Goal: Entertainment & Leisure: Browse casually

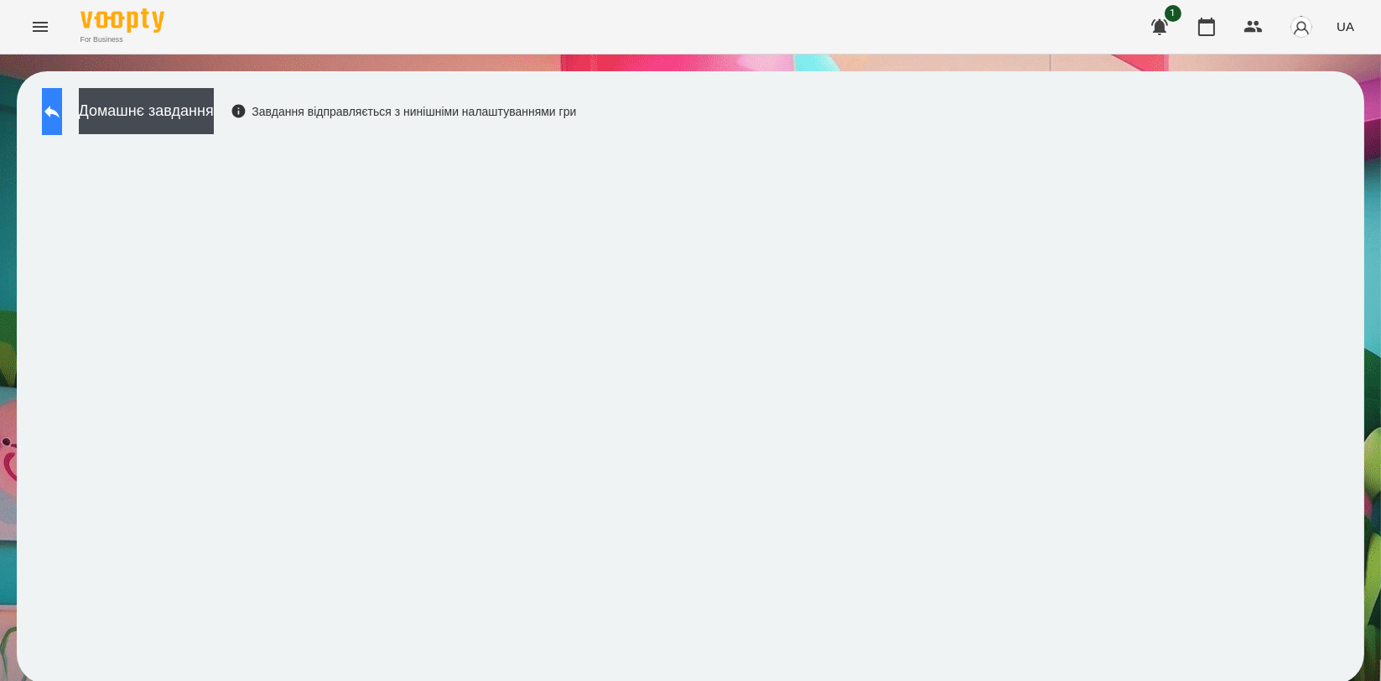
click at [62, 96] on button at bounding box center [52, 111] width 20 height 47
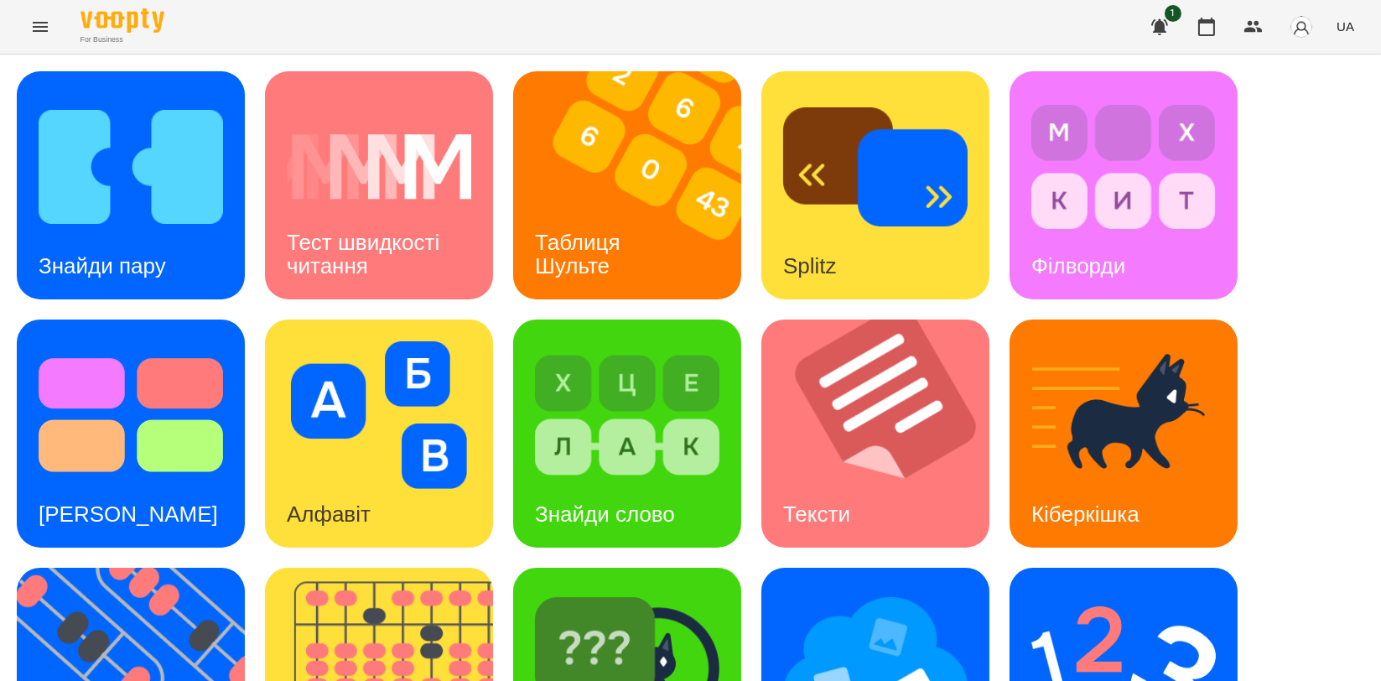
scroll to position [372, 0]
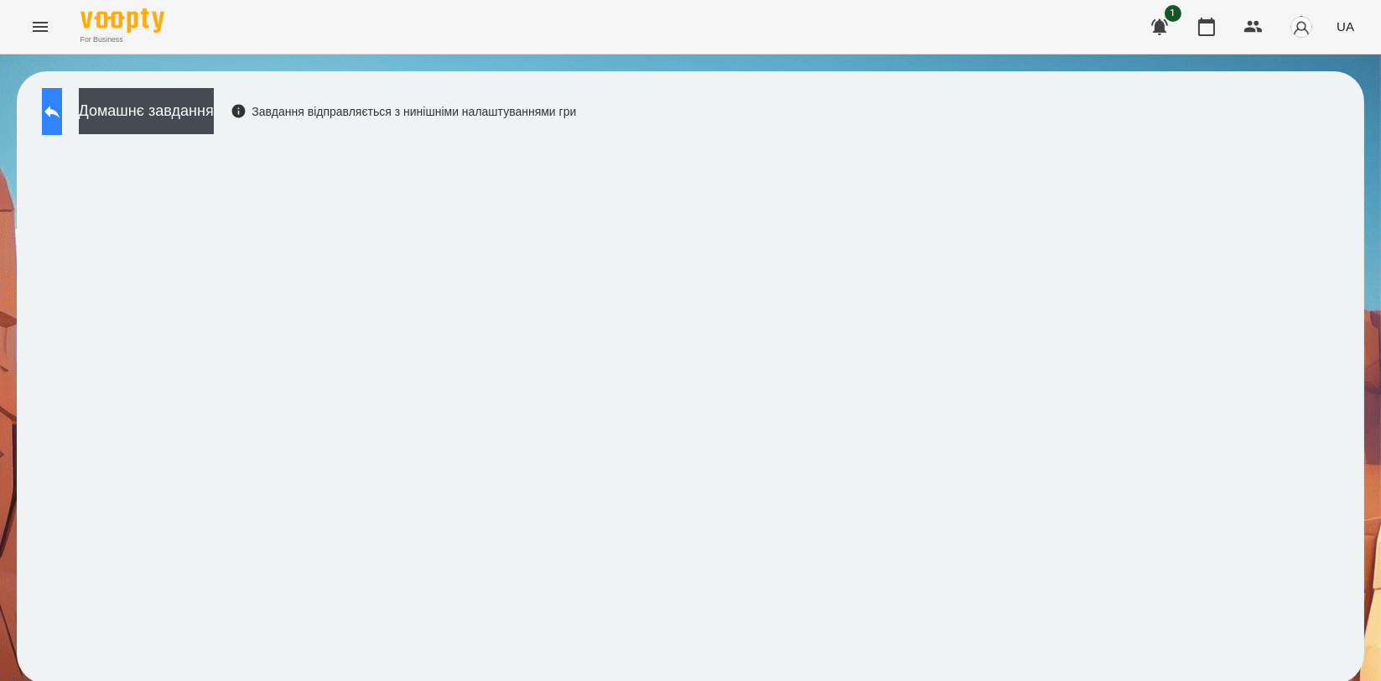
click at [62, 126] on button at bounding box center [52, 111] width 20 height 47
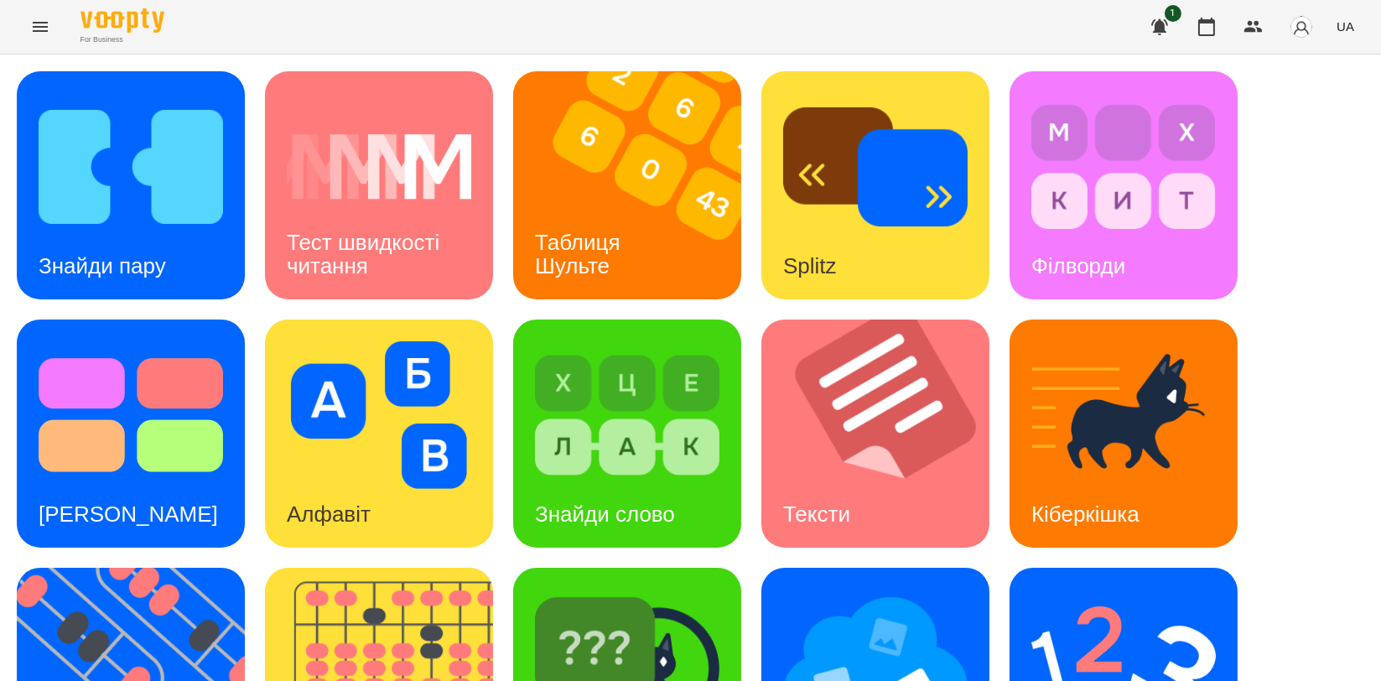
scroll to position [380, 0]
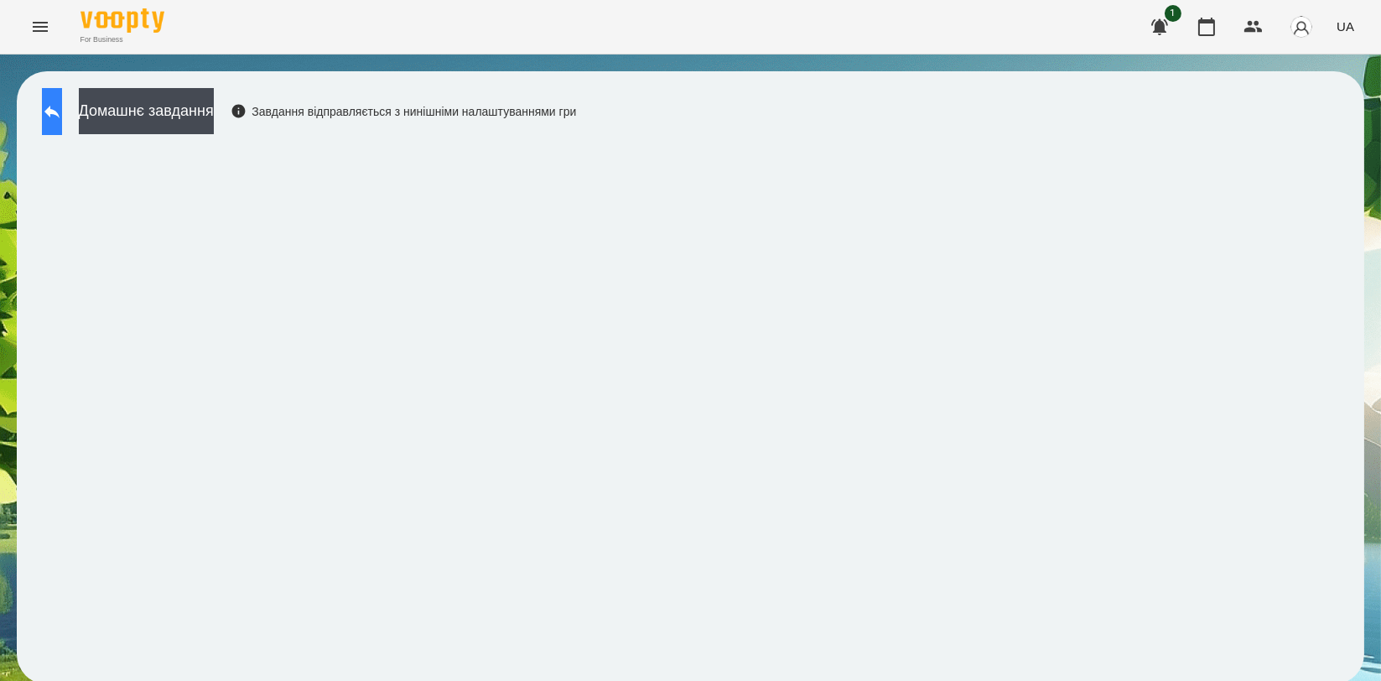
click at [60, 110] on icon at bounding box center [51, 112] width 15 height 13
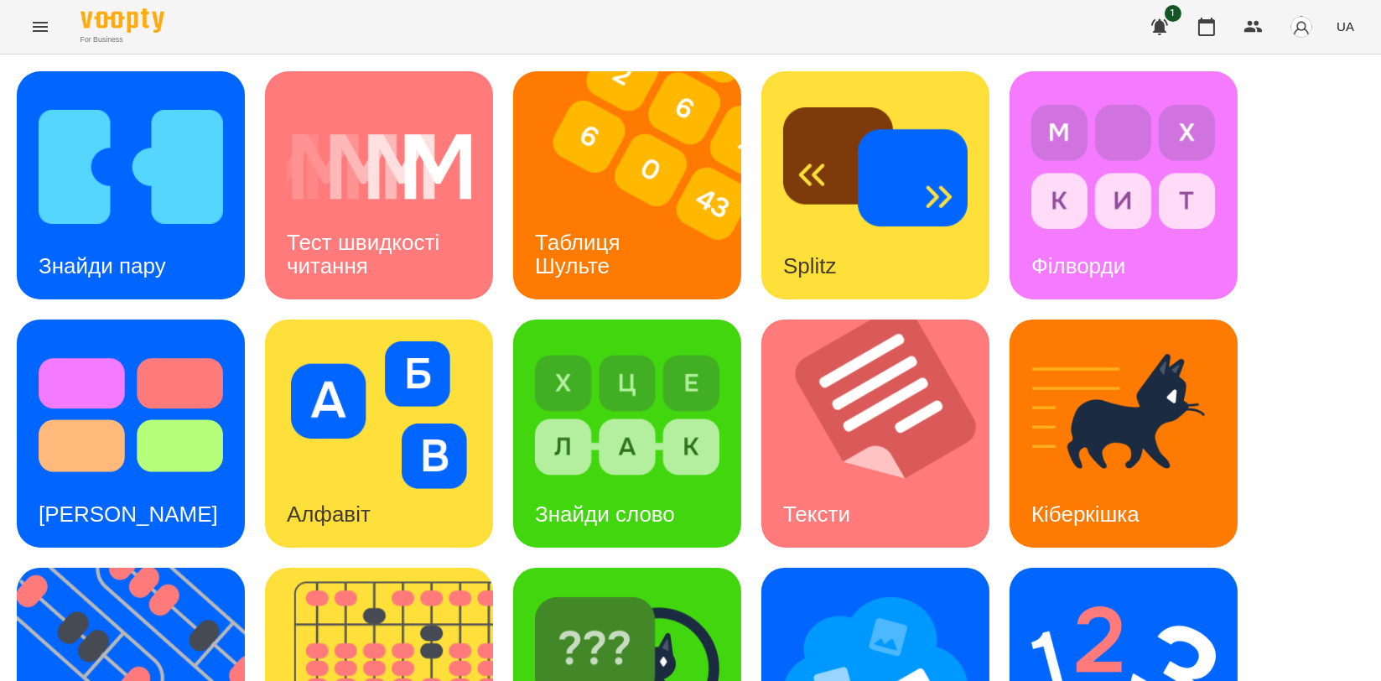
scroll to position [372, 0]
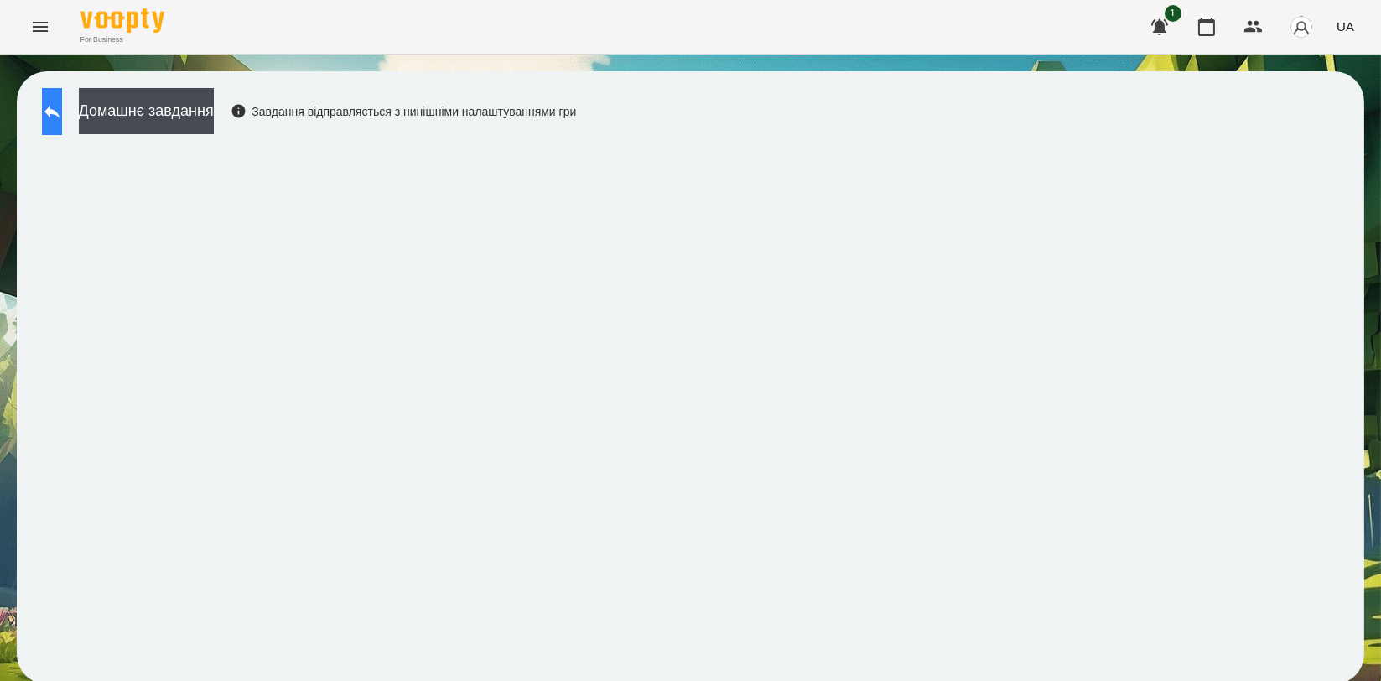
click at [52, 112] on button at bounding box center [52, 111] width 20 height 47
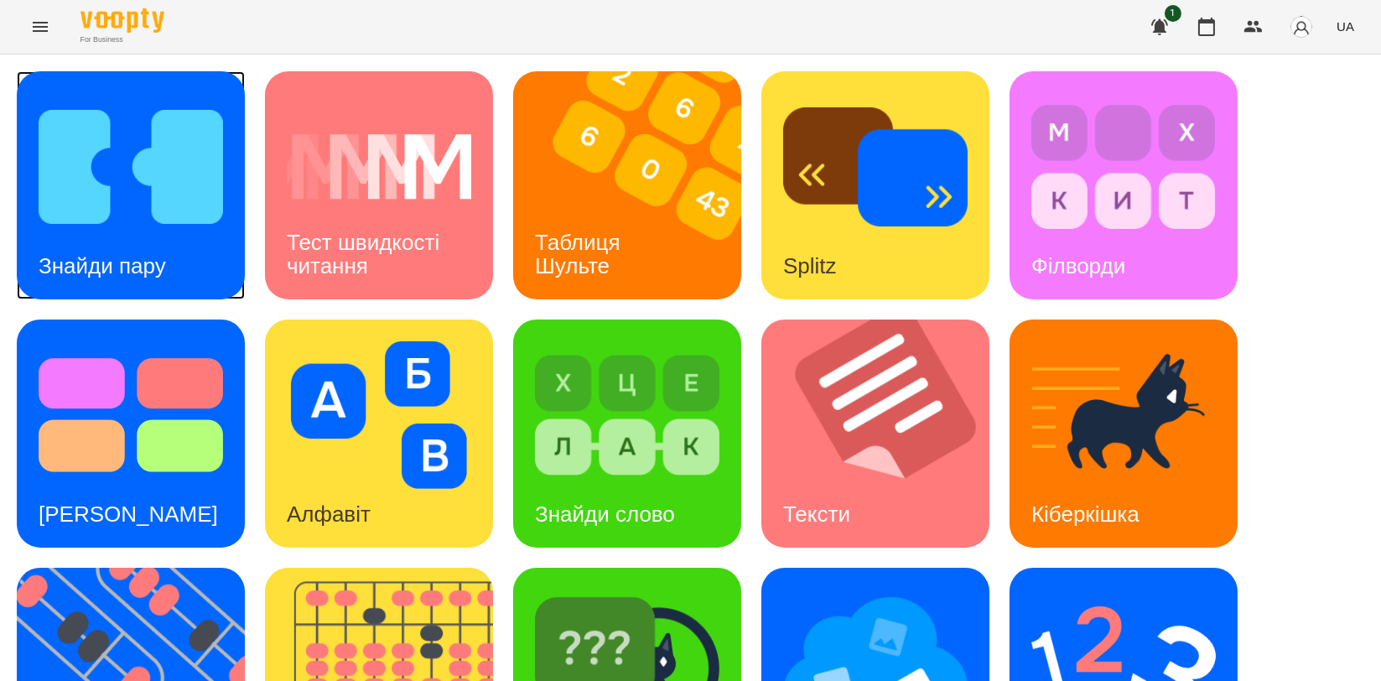
click at [141, 227] on img at bounding box center [131, 167] width 184 height 148
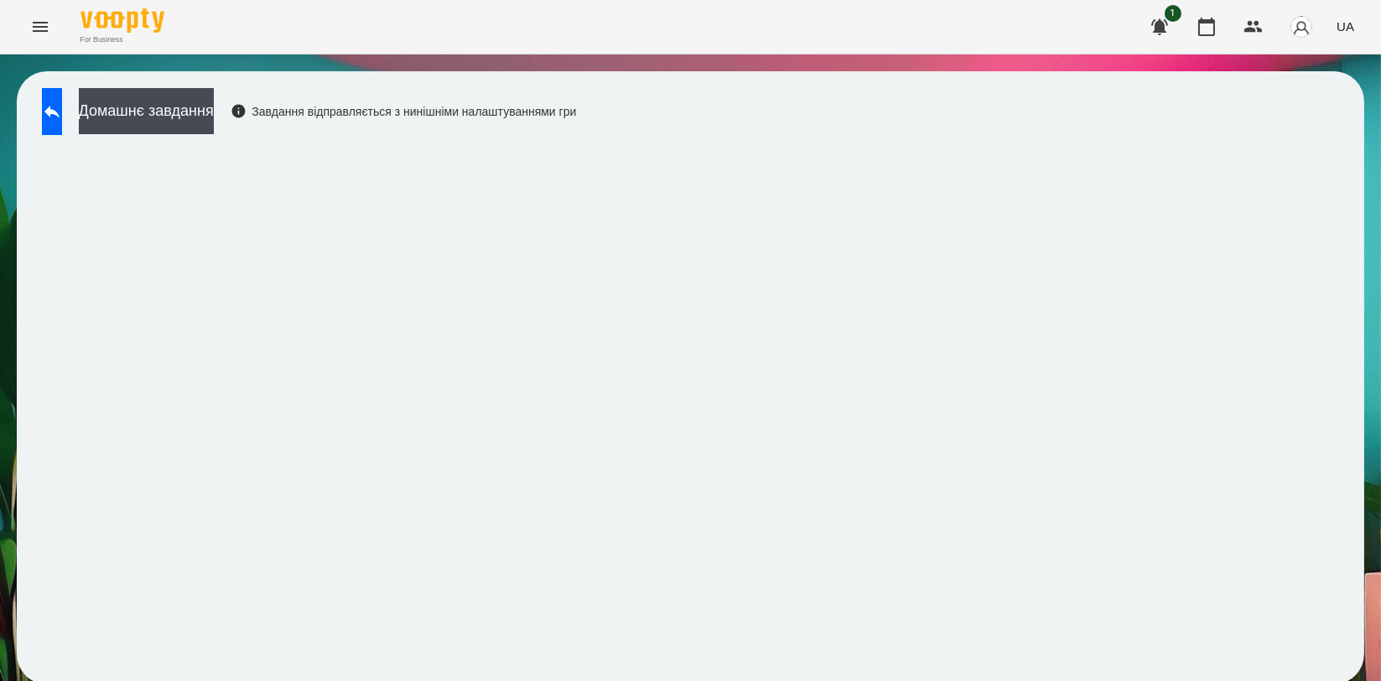
click at [988, 107] on div "Домашнє завдання Завдання відправляється з нинішніми налаштуваннями гри" at bounding box center [691, 377] width 1348 height 613
click at [62, 109] on button at bounding box center [52, 111] width 20 height 47
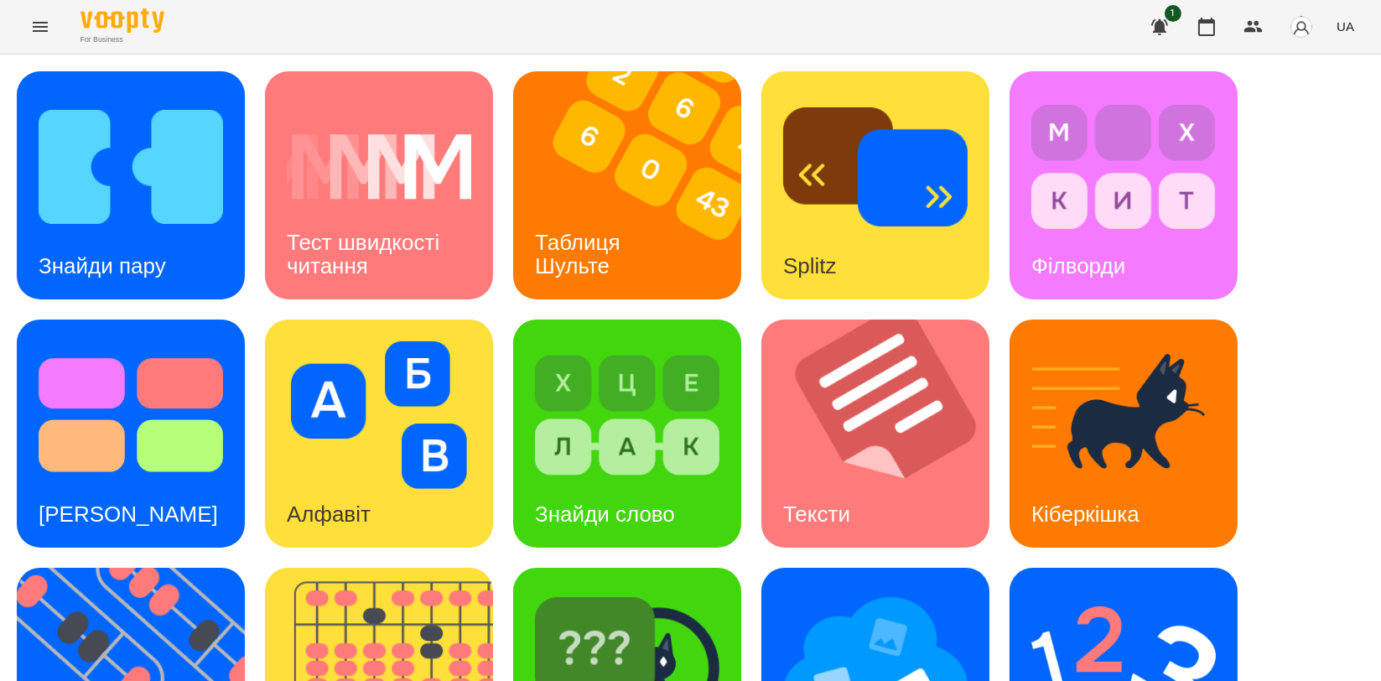
scroll to position [279, 0]
click at [595, 589] on img at bounding box center [627, 663] width 184 height 148
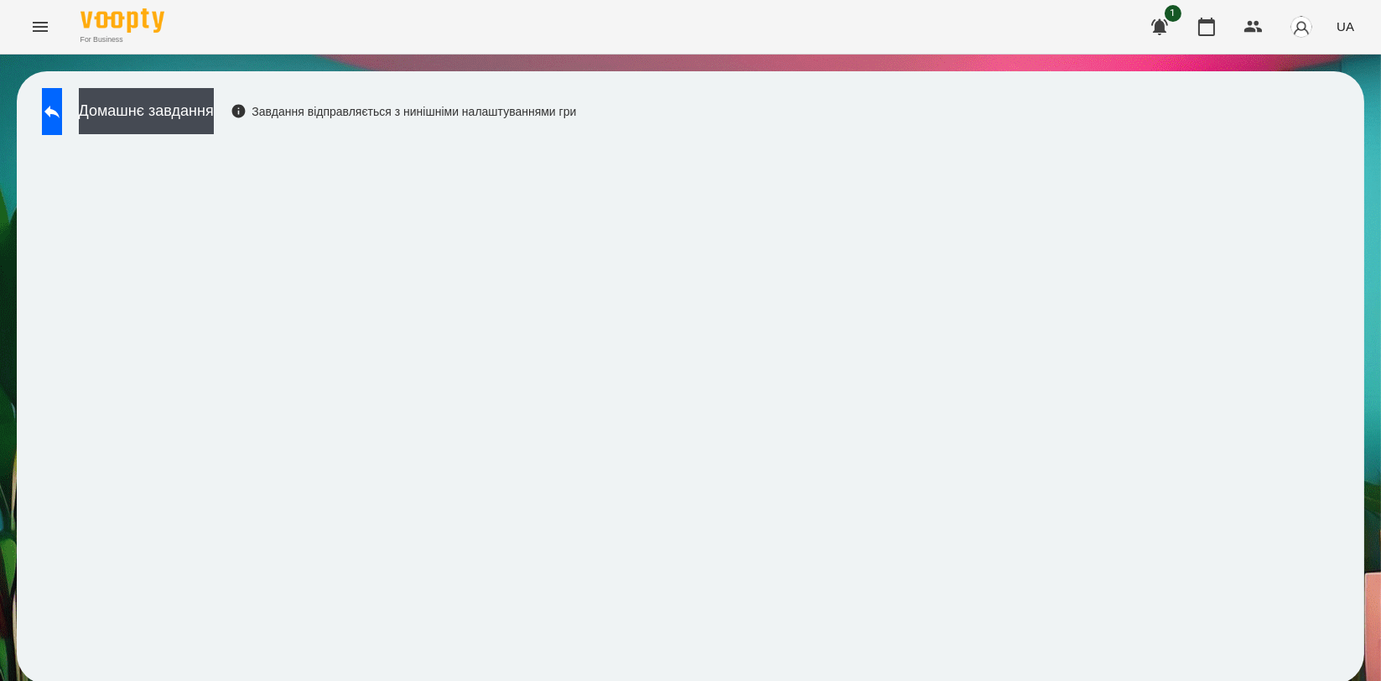
click at [1340, 31] on span "UA" at bounding box center [1346, 27] width 18 height 18
click at [1310, 77] on div "English" at bounding box center [1314, 64] width 86 height 30
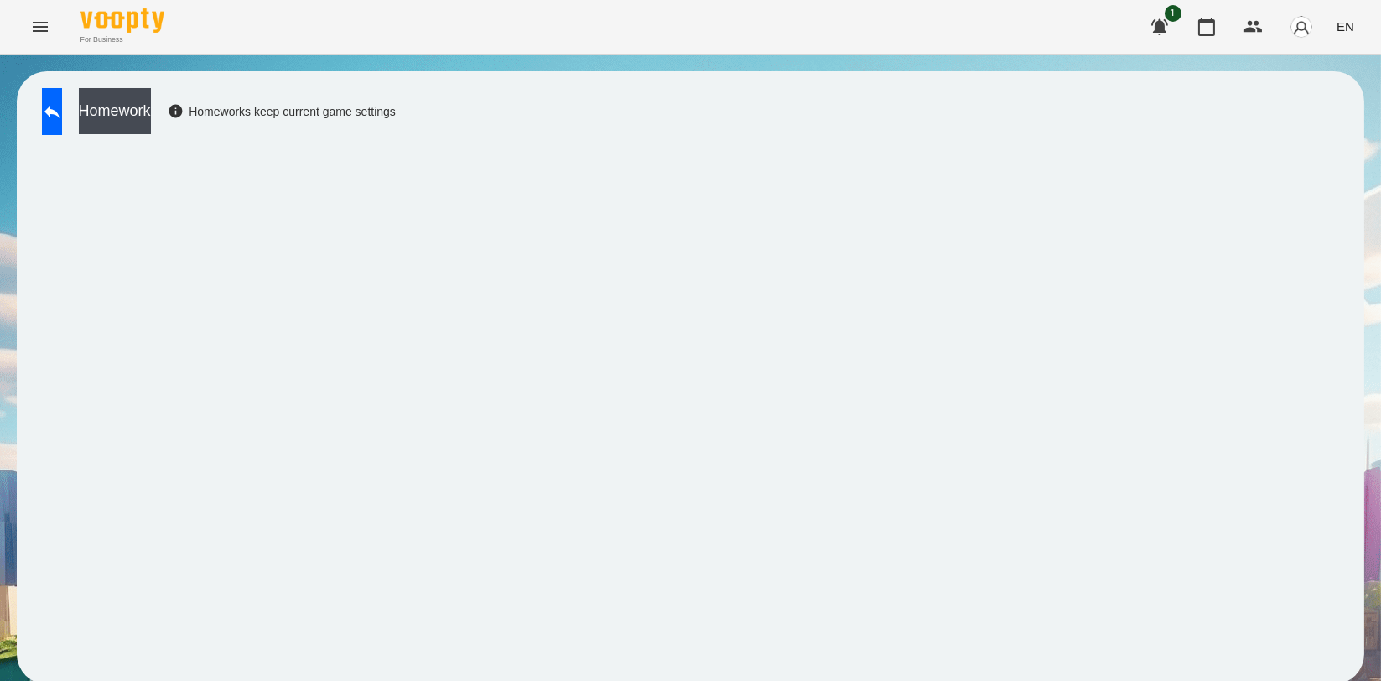
click at [1353, 34] on span "EN" at bounding box center [1346, 27] width 18 height 18
click at [1301, 106] on div "Українська" at bounding box center [1314, 95] width 86 height 30
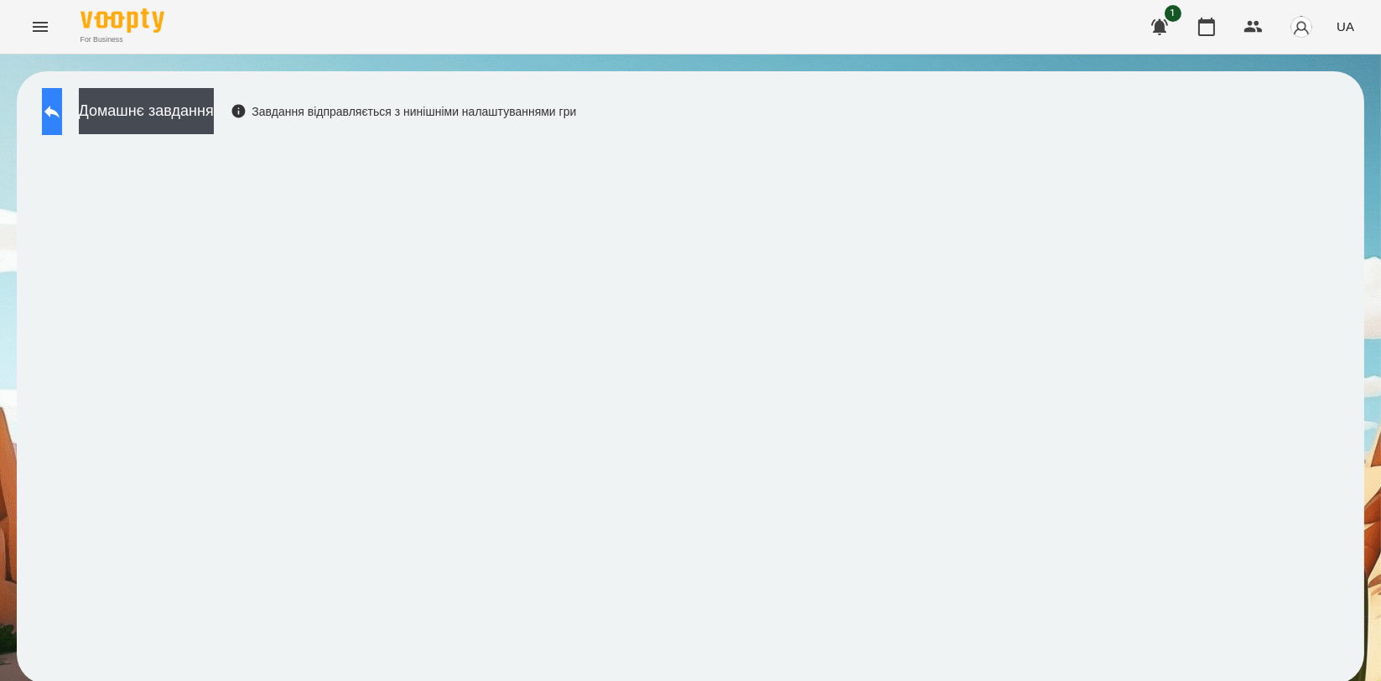
click at [62, 112] on button at bounding box center [52, 111] width 20 height 47
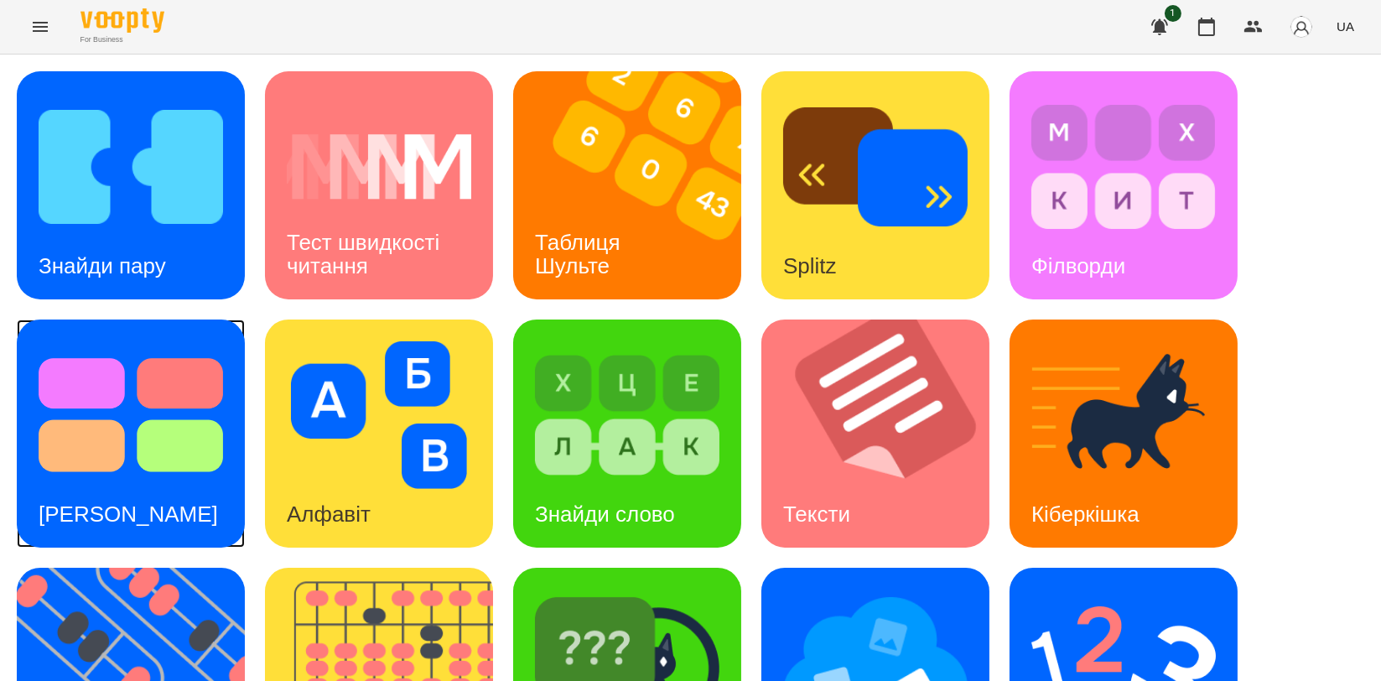
click at [143, 488] on div "[PERSON_NAME]" at bounding box center [128, 514] width 223 height 66
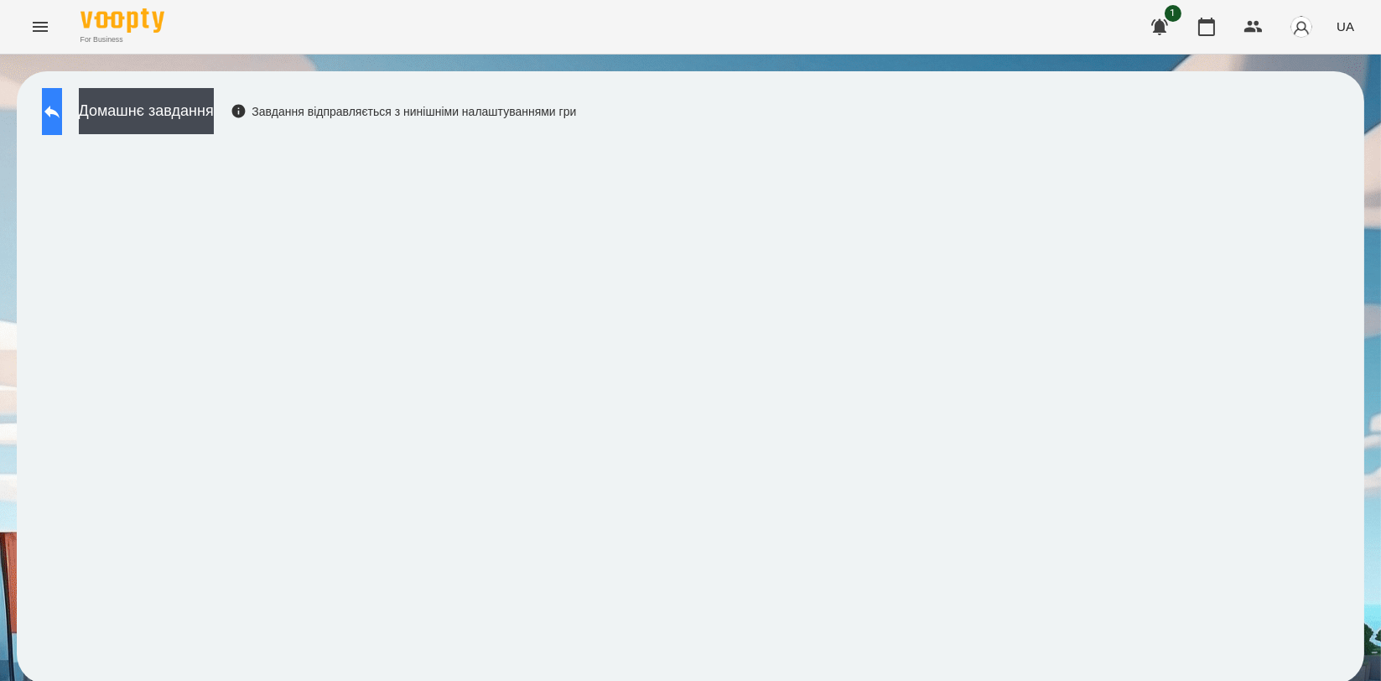
click at [62, 113] on icon at bounding box center [52, 111] width 20 height 20
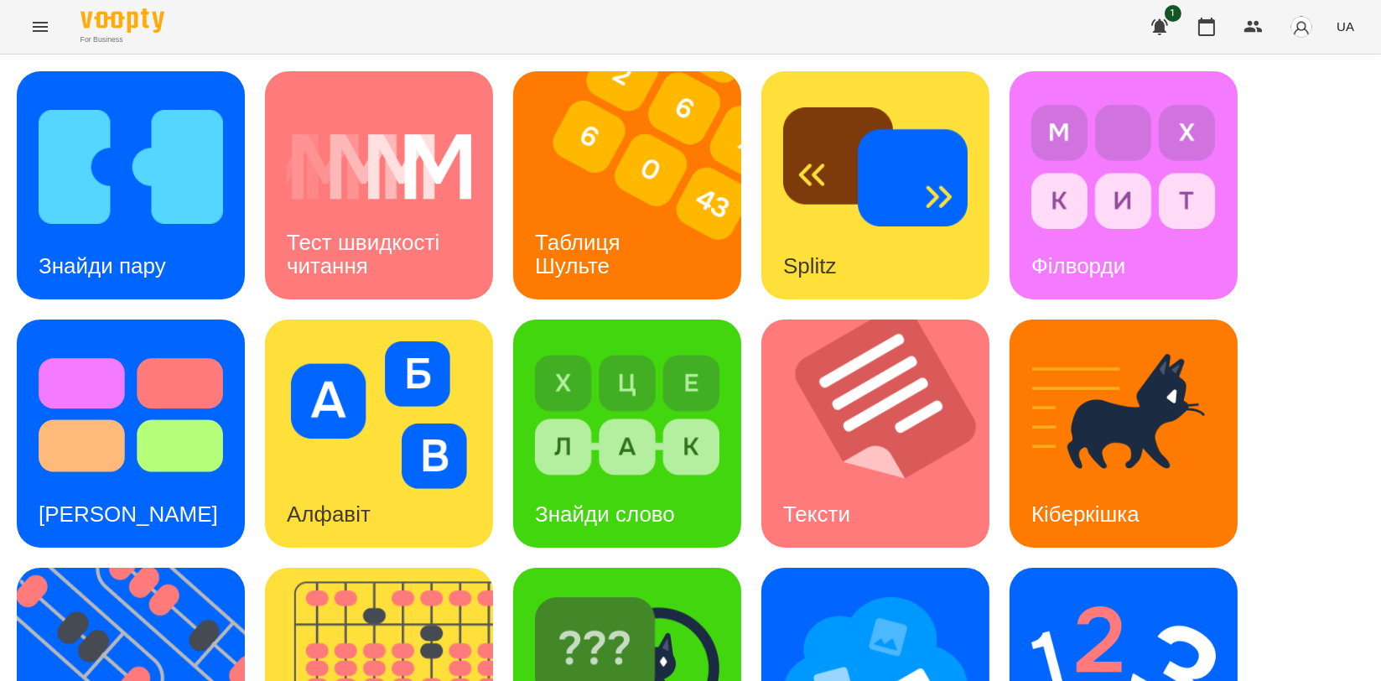
scroll to position [372, 0]
click at [88, 568] on img at bounding box center [141, 682] width 249 height 228
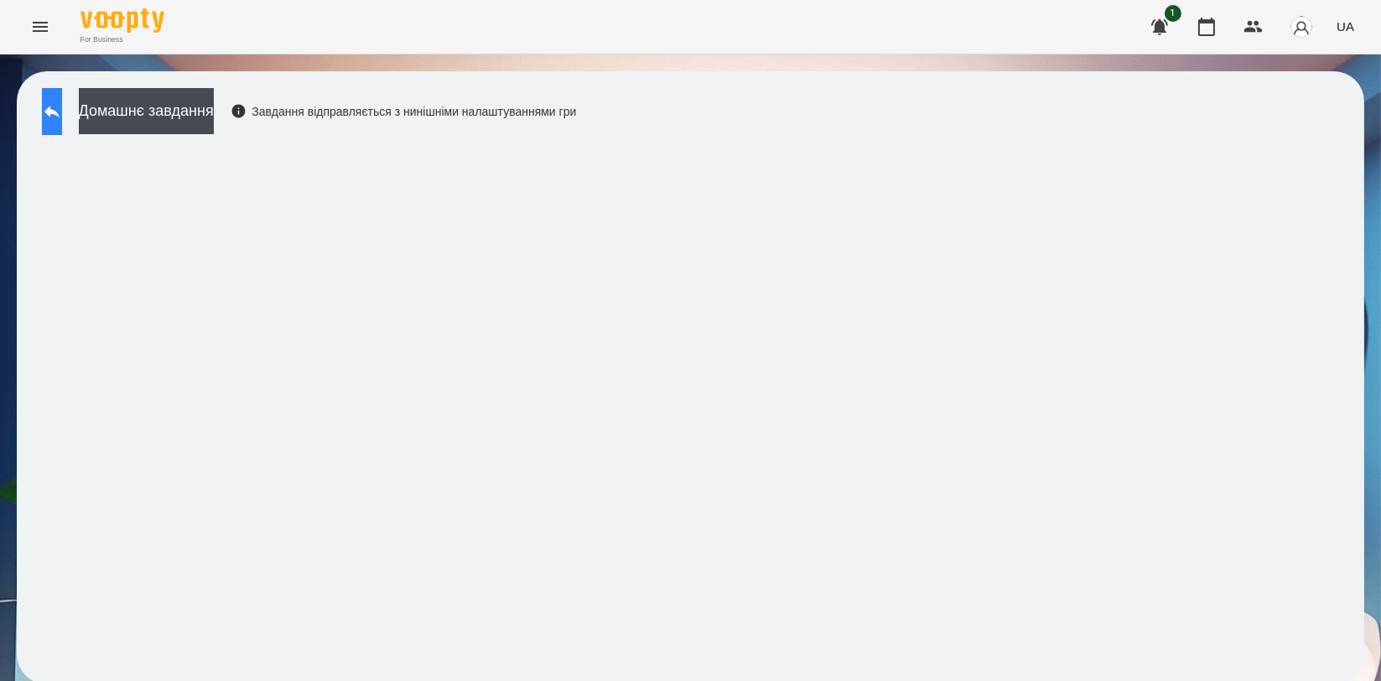
click at [55, 117] on button at bounding box center [52, 111] width 20 height 47
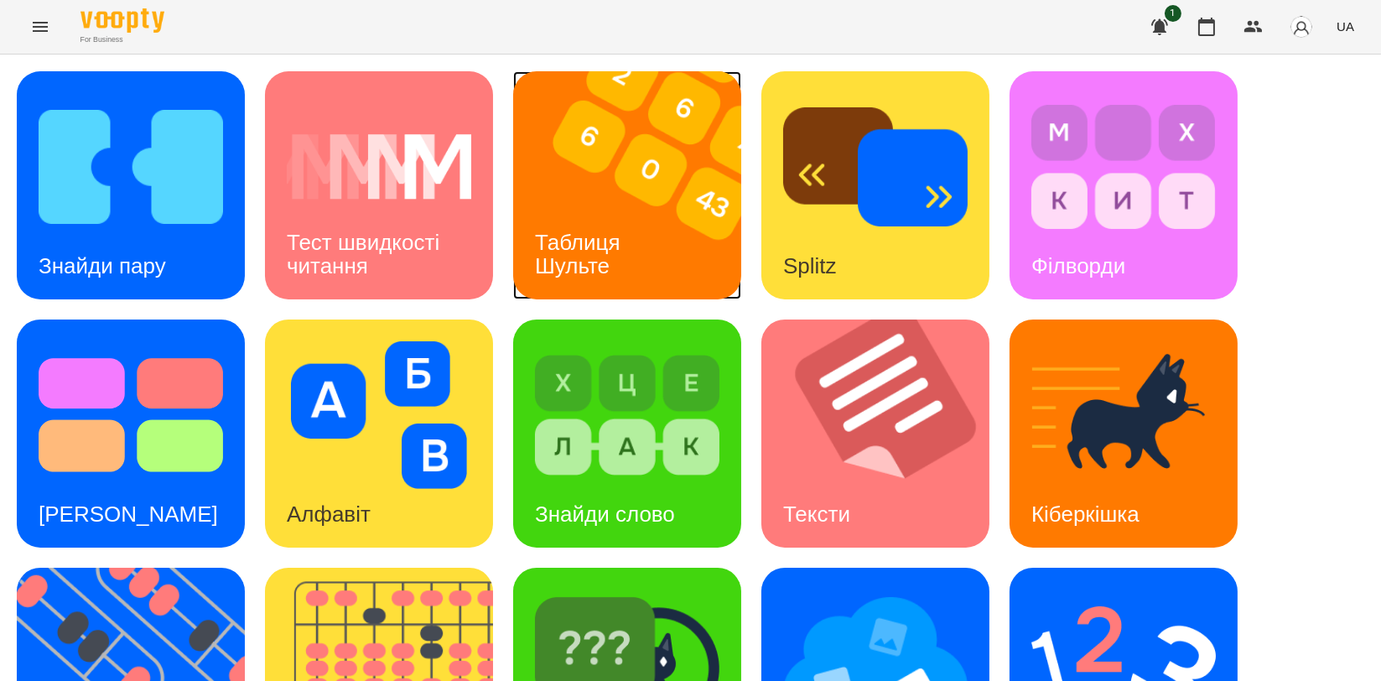
click at [596, 249] on h3 "Таблиця Шульте" at bounding box center [580, 254] width 91 height 48
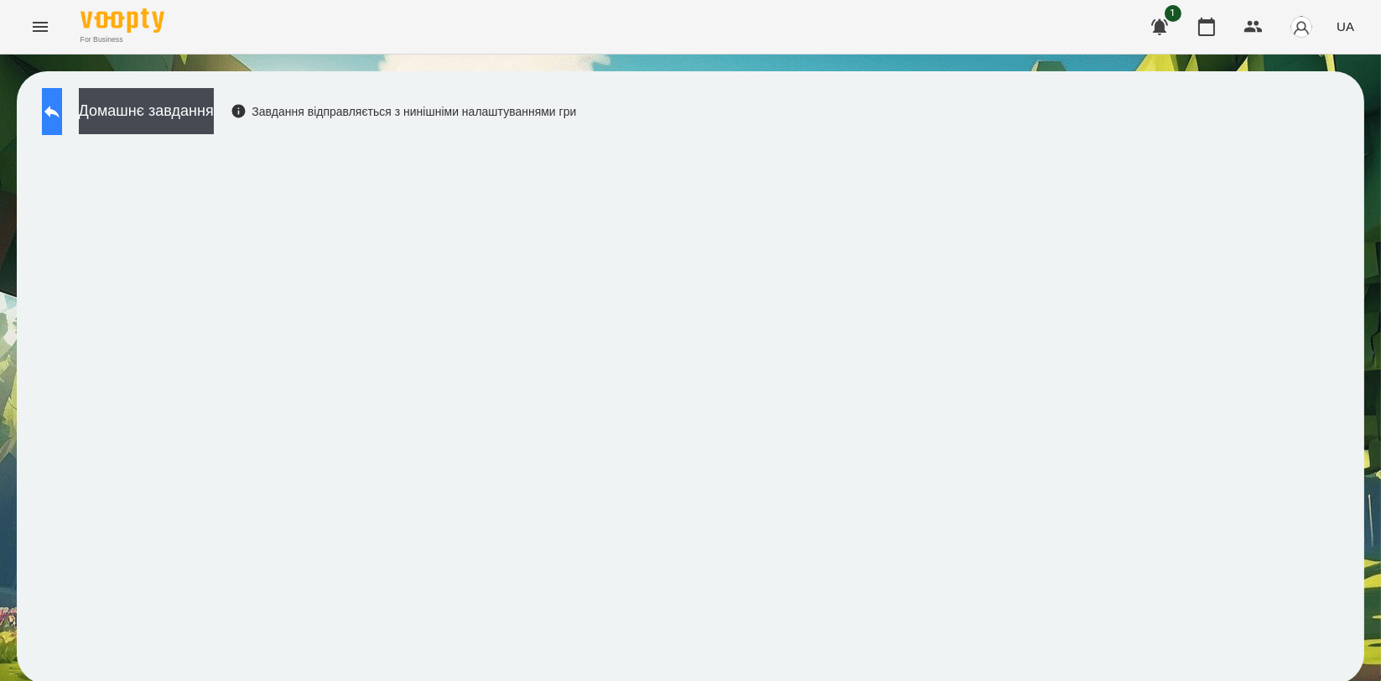
click at [62, 122] on button at bounding box center [52, 111] width 20 height 47
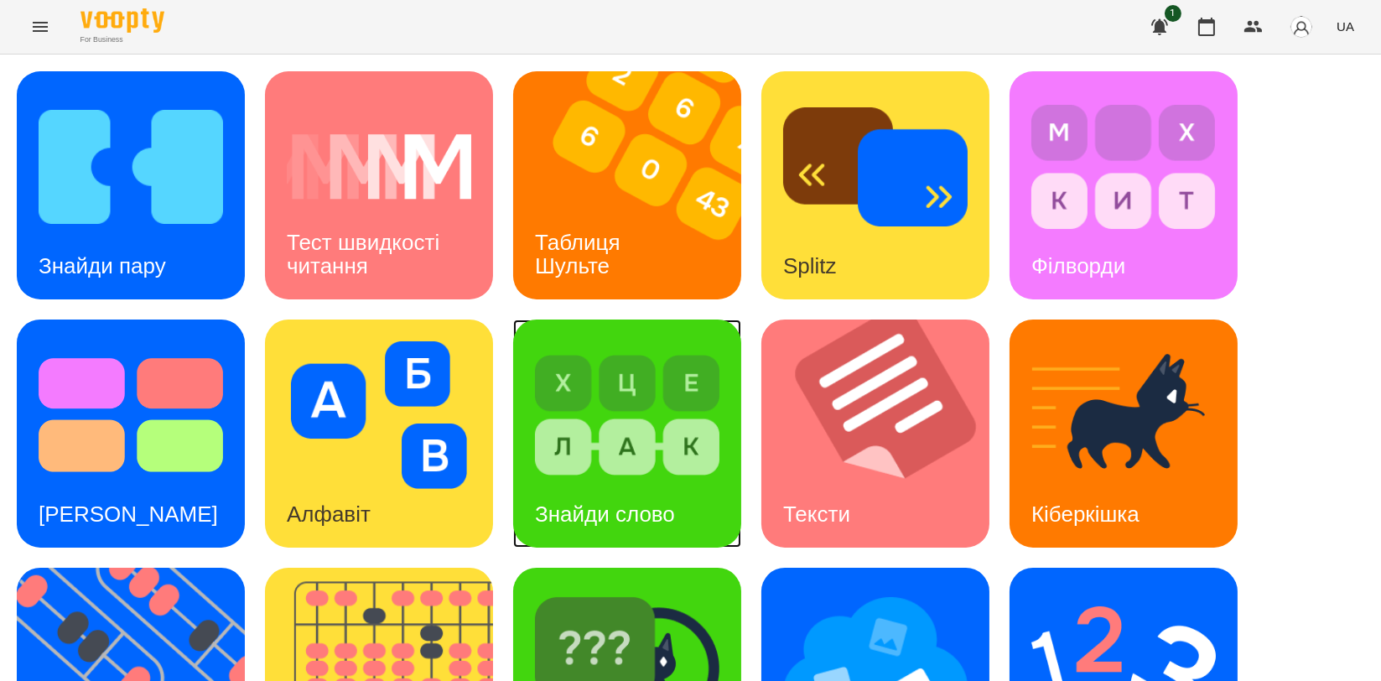
click at [598, 431] on img at bounding box center [627, 415] width 184 height 148
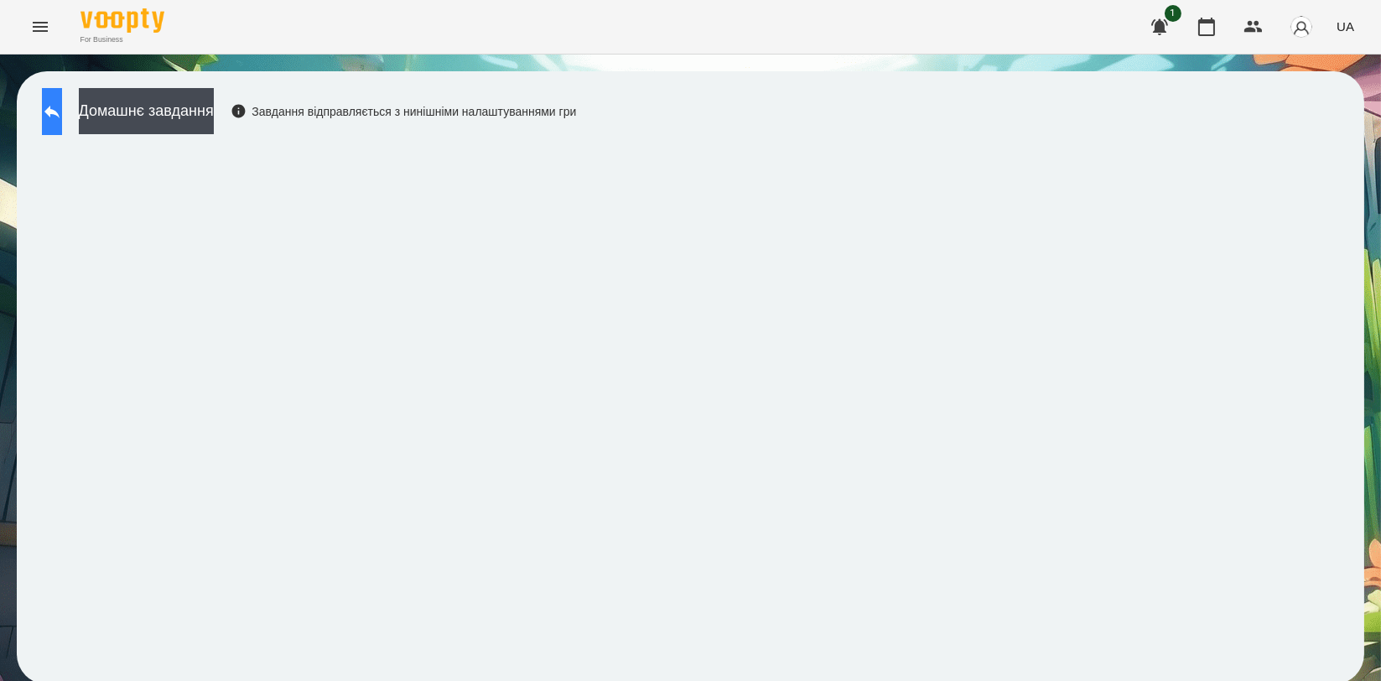
click at [62, 93] on button at bounding box center [52, 111] width 20 height 47
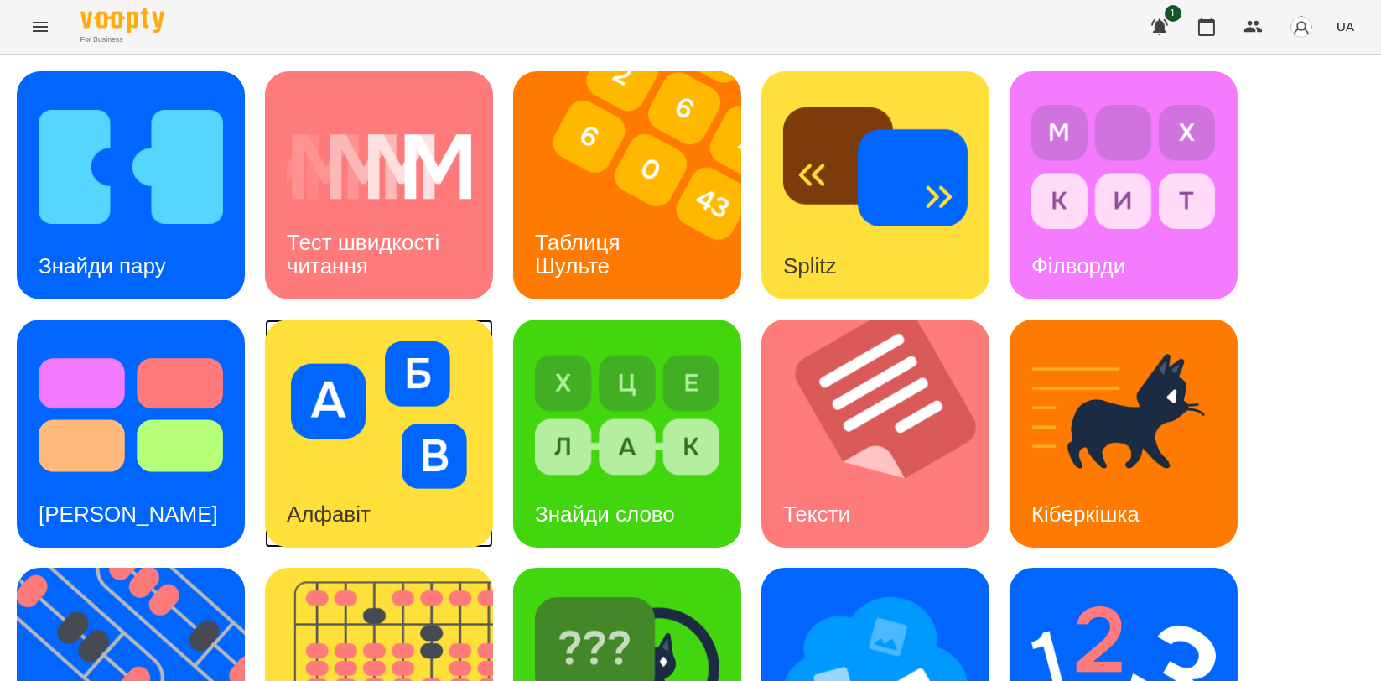
click at [387, 409] on img at bounding box center [379, 415] width 184 height 148
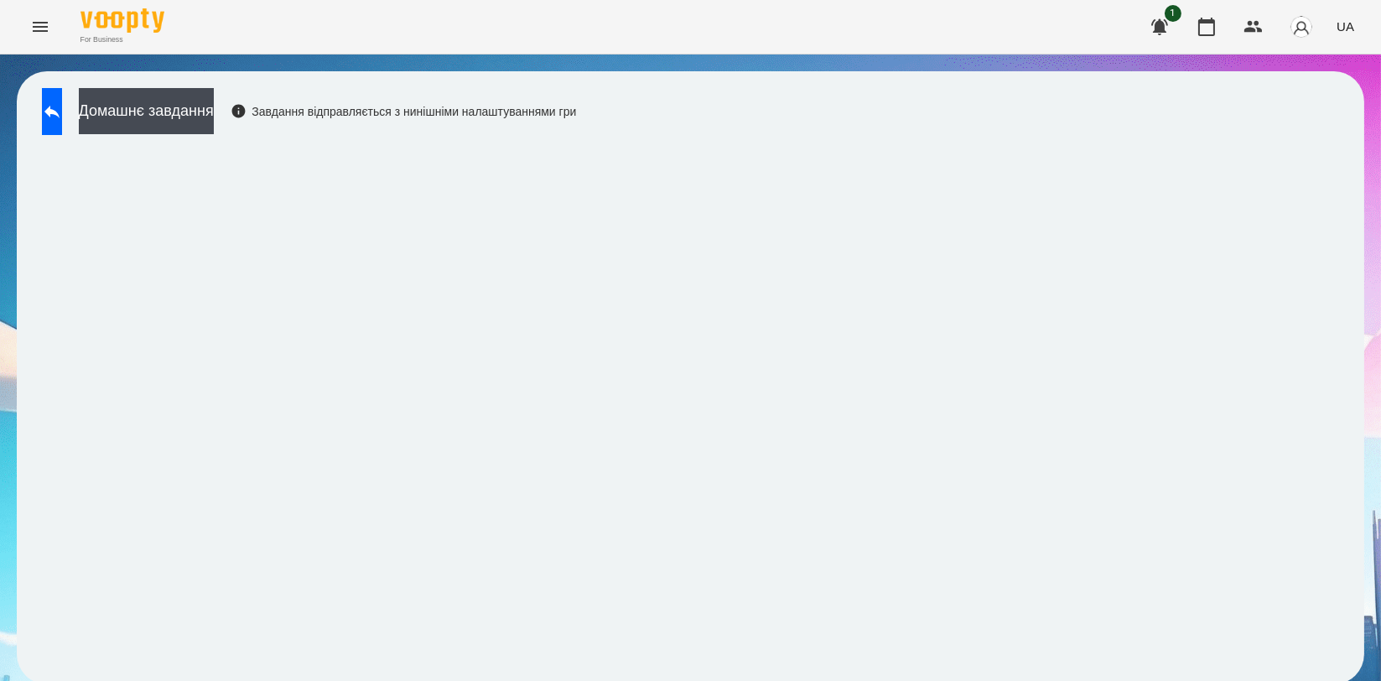
scroll to position [3, 0]
click at [62, 106] on icon at bounding box center [52, 111] width 20 height 20
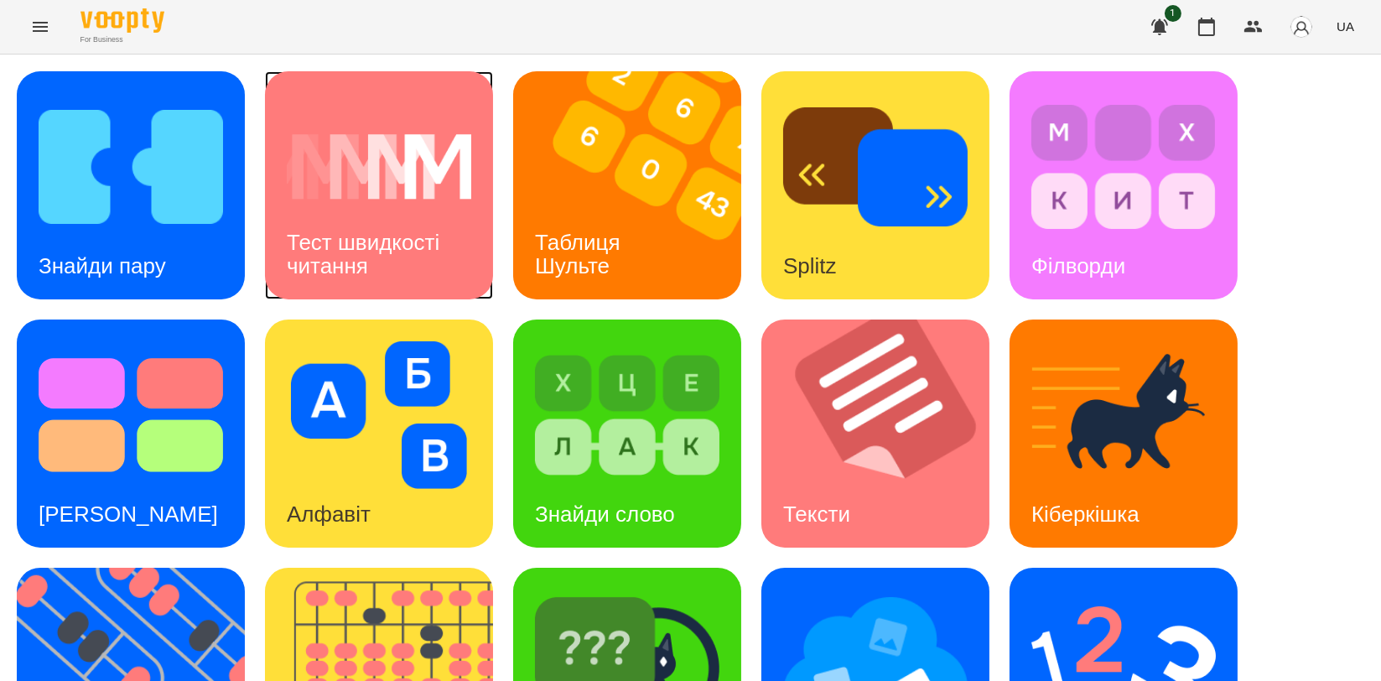
click at [401, 259] on div "Тест швидкості читання" at bounding box center [379, 255] width 228 height 90
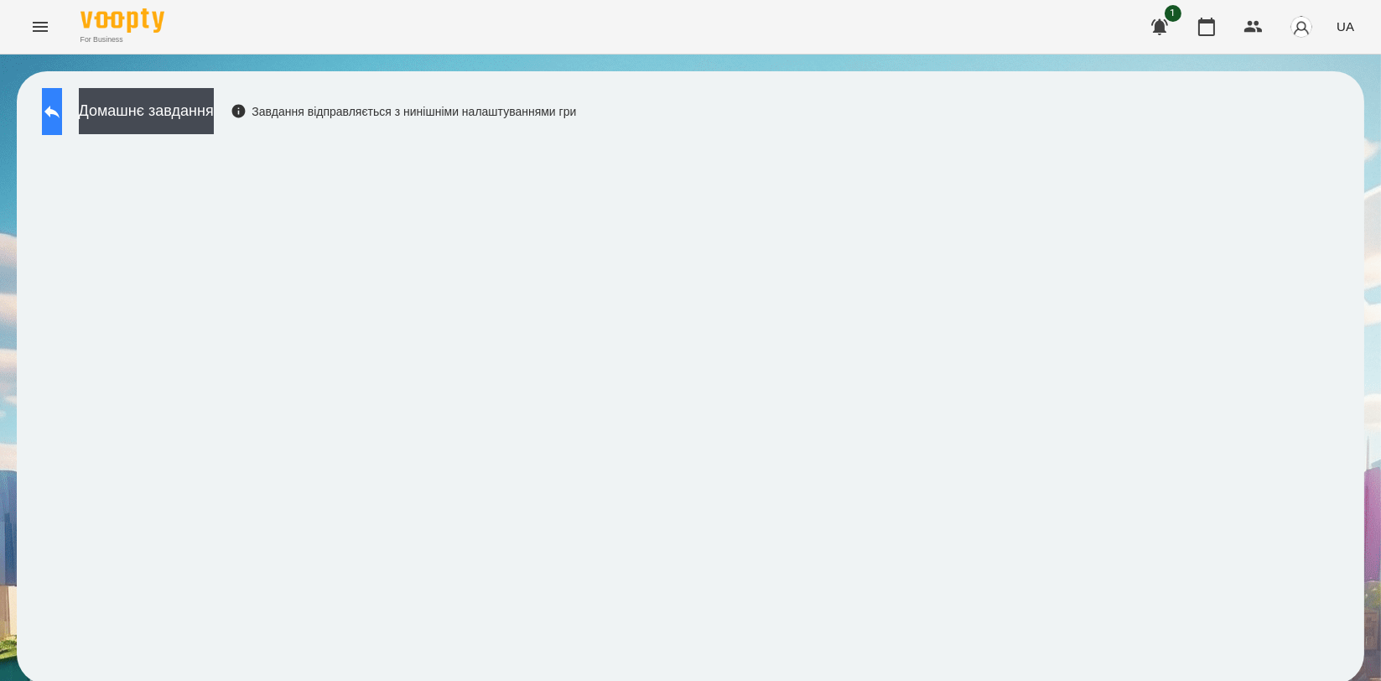
click at [62, 110] on button at bounding box center [52, 111] width 20 height 47
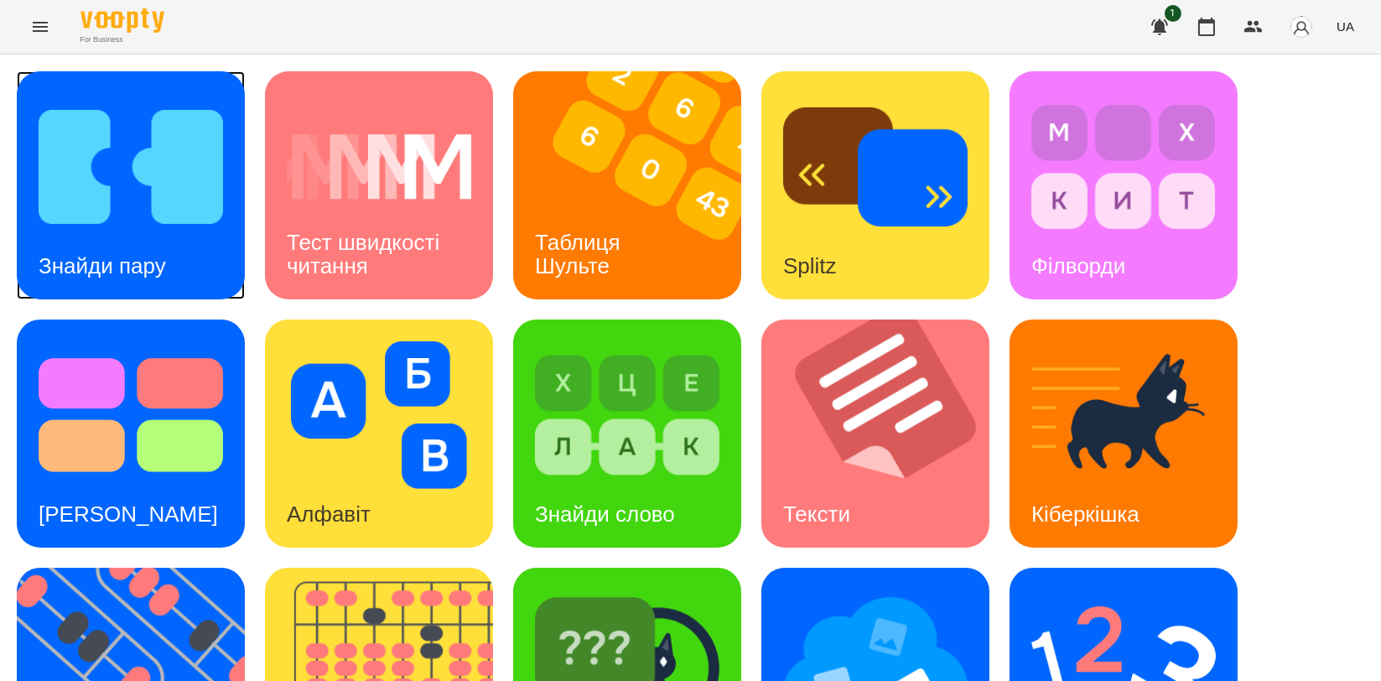
click at [184, 247] on div "Знайди пару" at bounding box center [102, 266] width 171 height 66
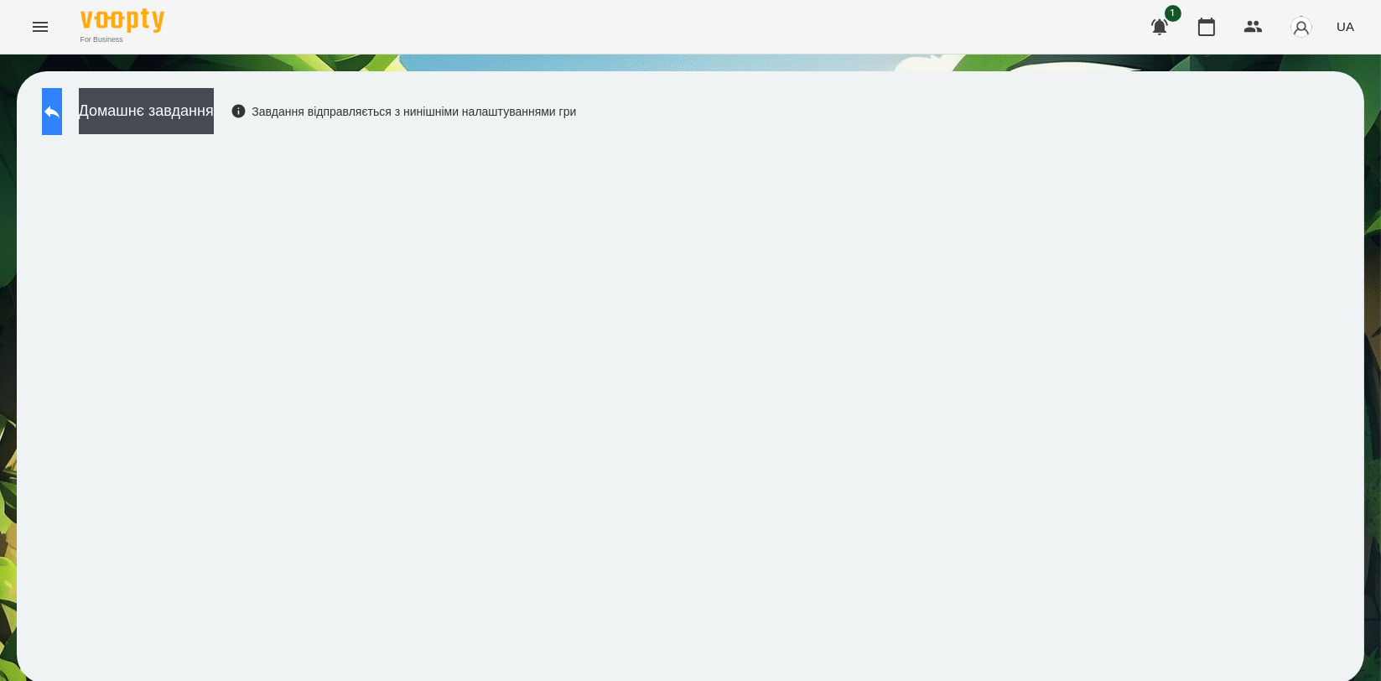
click at [60, 112] on icon at bounding box center [51, 112] width 15 height 13
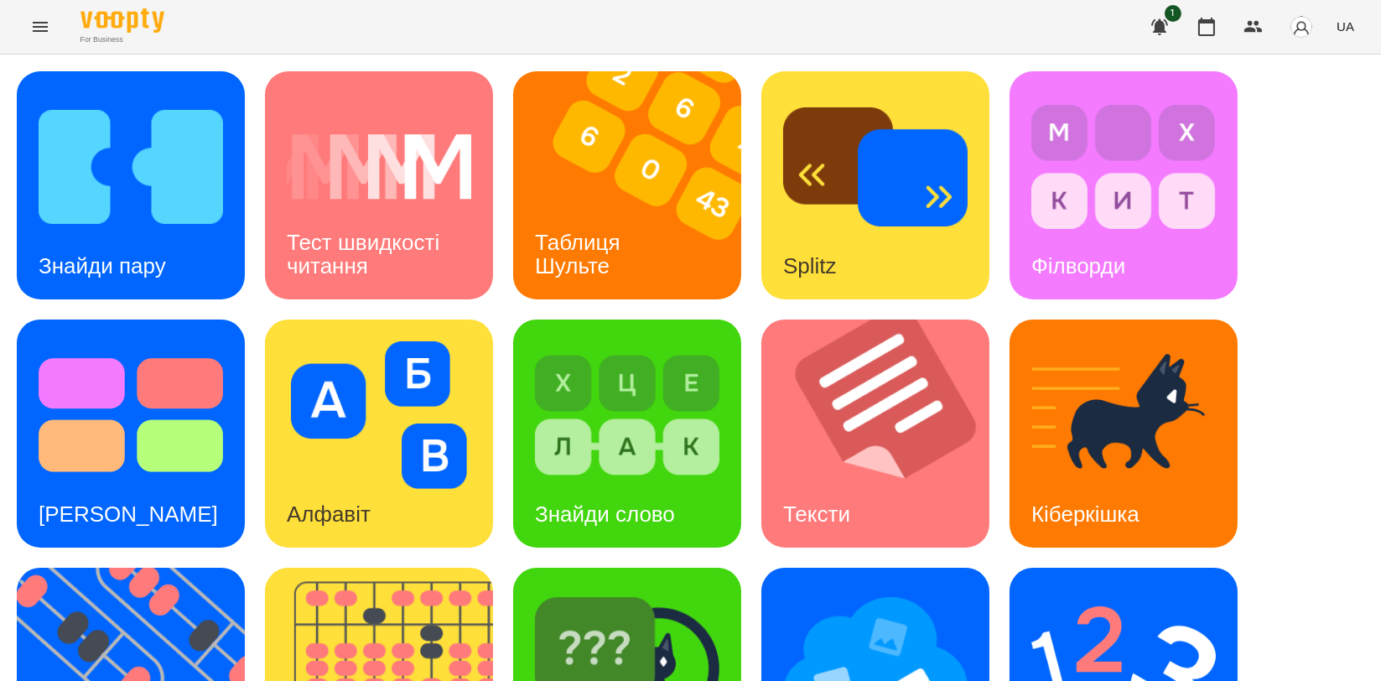
scroll to position [279, 0]
click at [682, 589] on img at bounding box center [627, 663] width 184 height 148
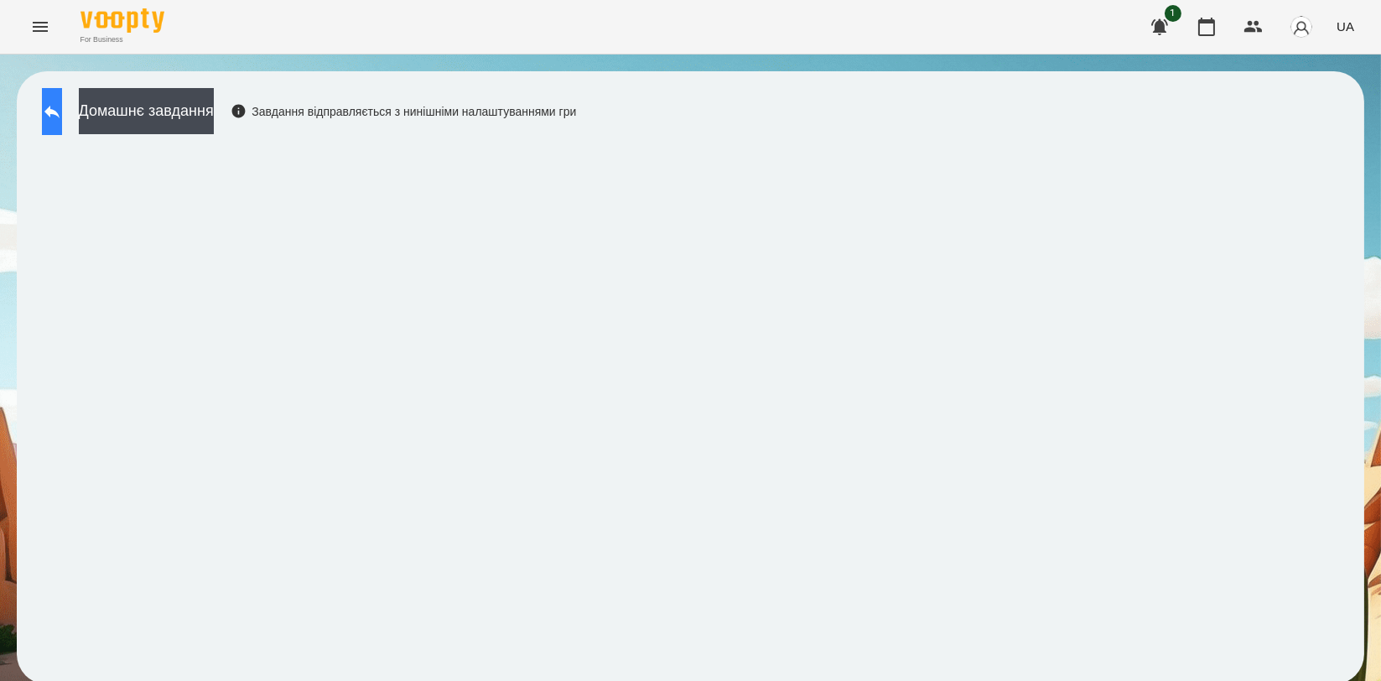
click at [62, 117] on icon at bounding box center [52, 111] width 20 height 20
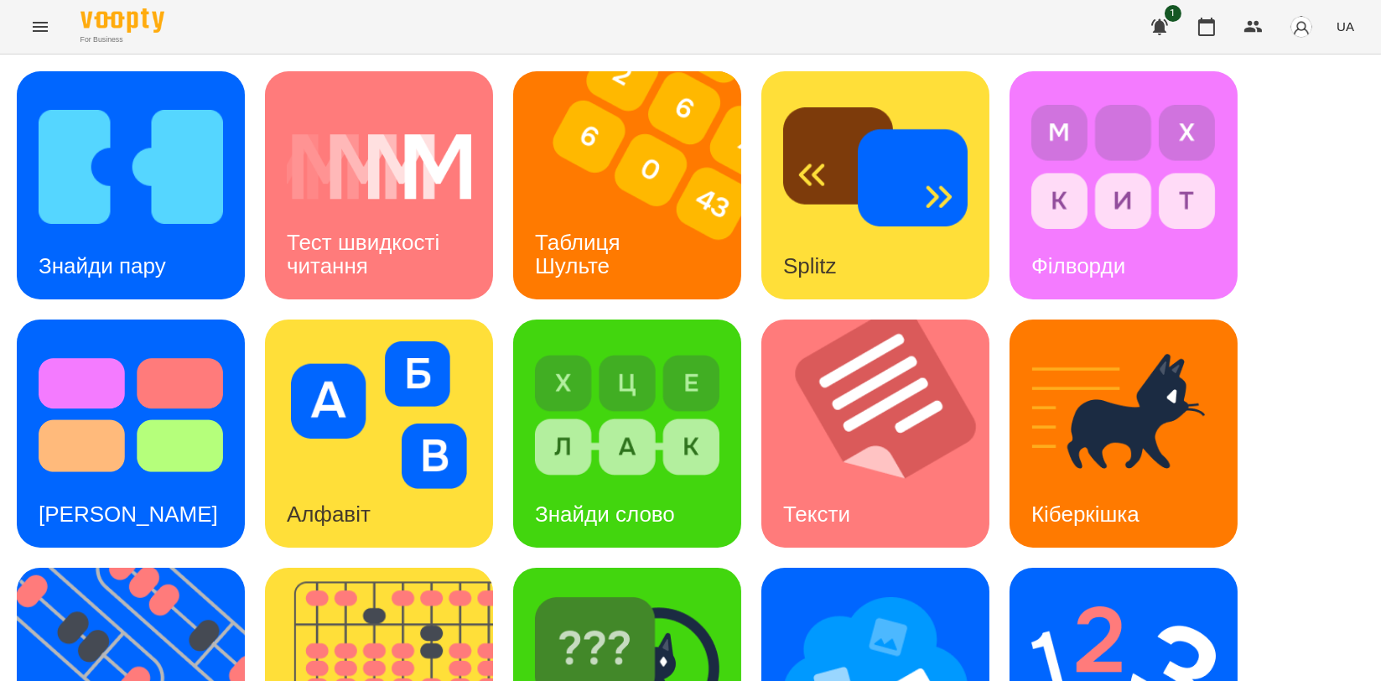
scroll to position [279, 0]
click at [592, 589] on img at bounding box center [627, 663] width 184 height 148
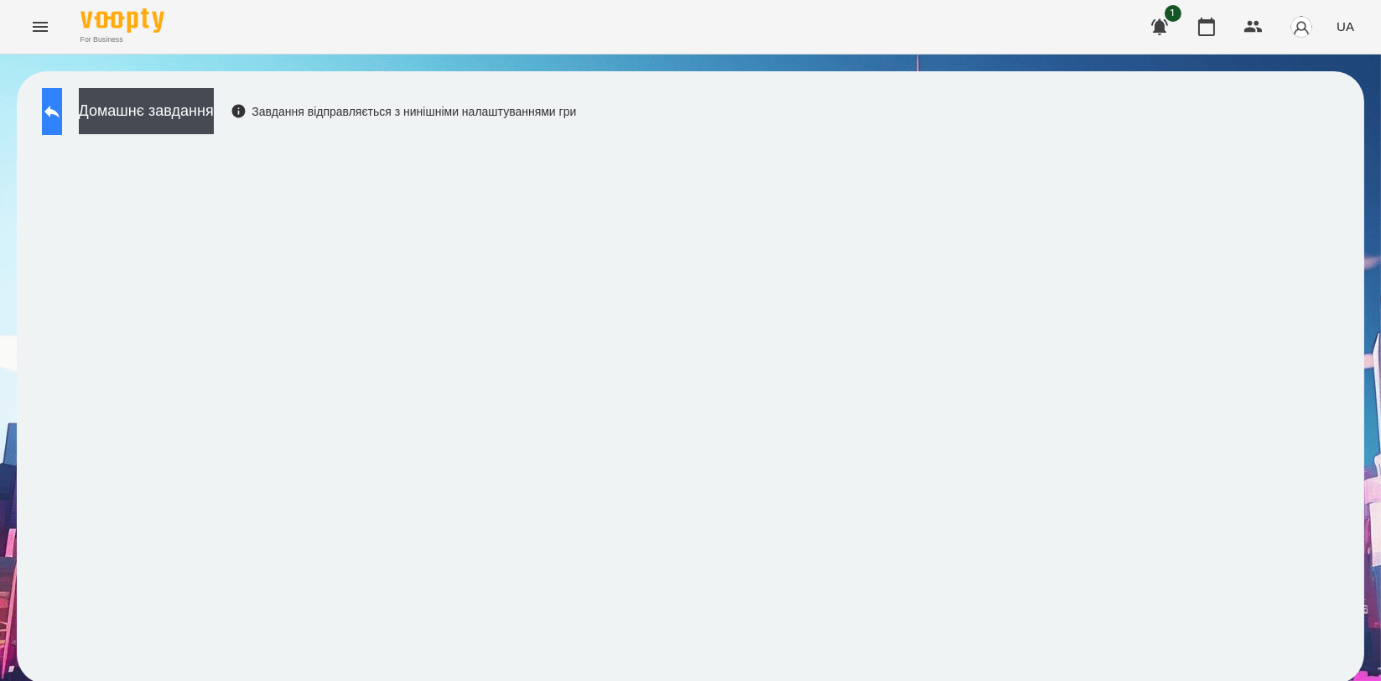
click at [62, 115] on icon at bounding box center [52, 111] width 20 height 20
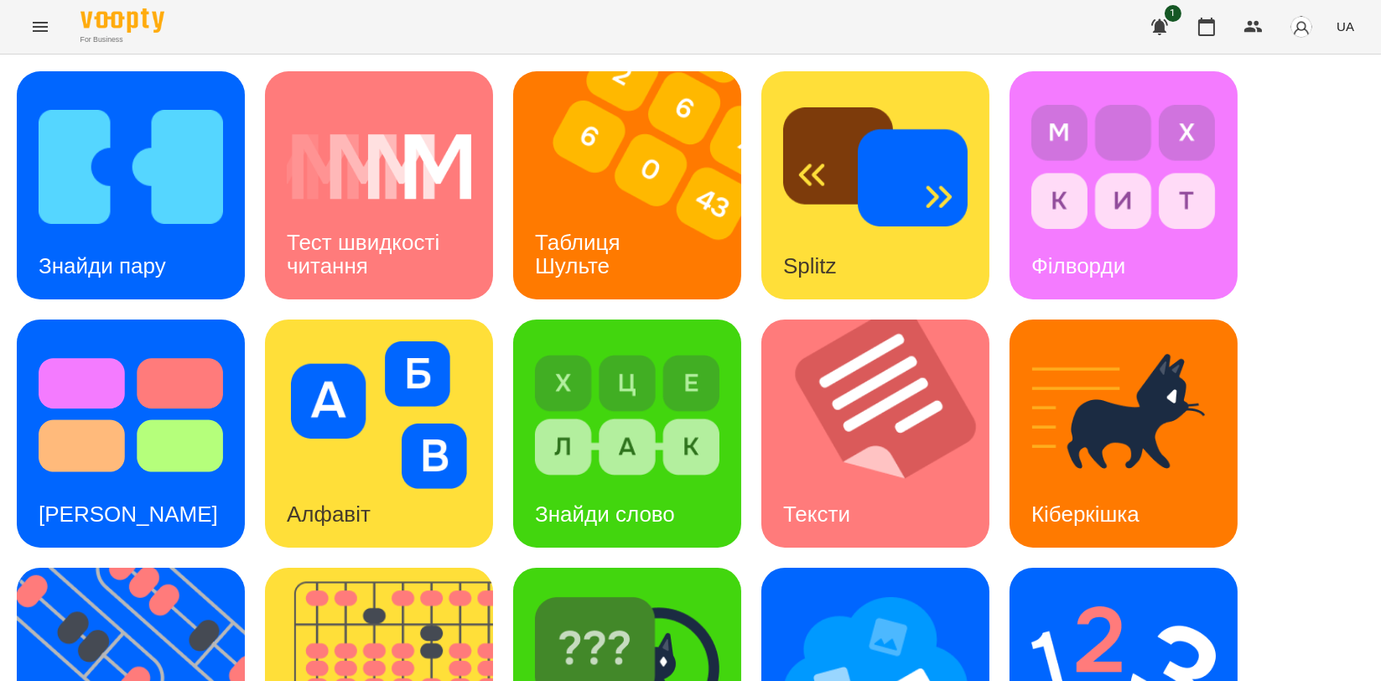
click at [1335, 293] on div "Знайди пару Тест швидкості читання Таблиця [PERSON_NAME] Splitz Філворди Тест С…" at bounding box center [691, 557] width 1348 height 973
click at [394, 568] on img at bounding box center [389, 682] width 249 height 228
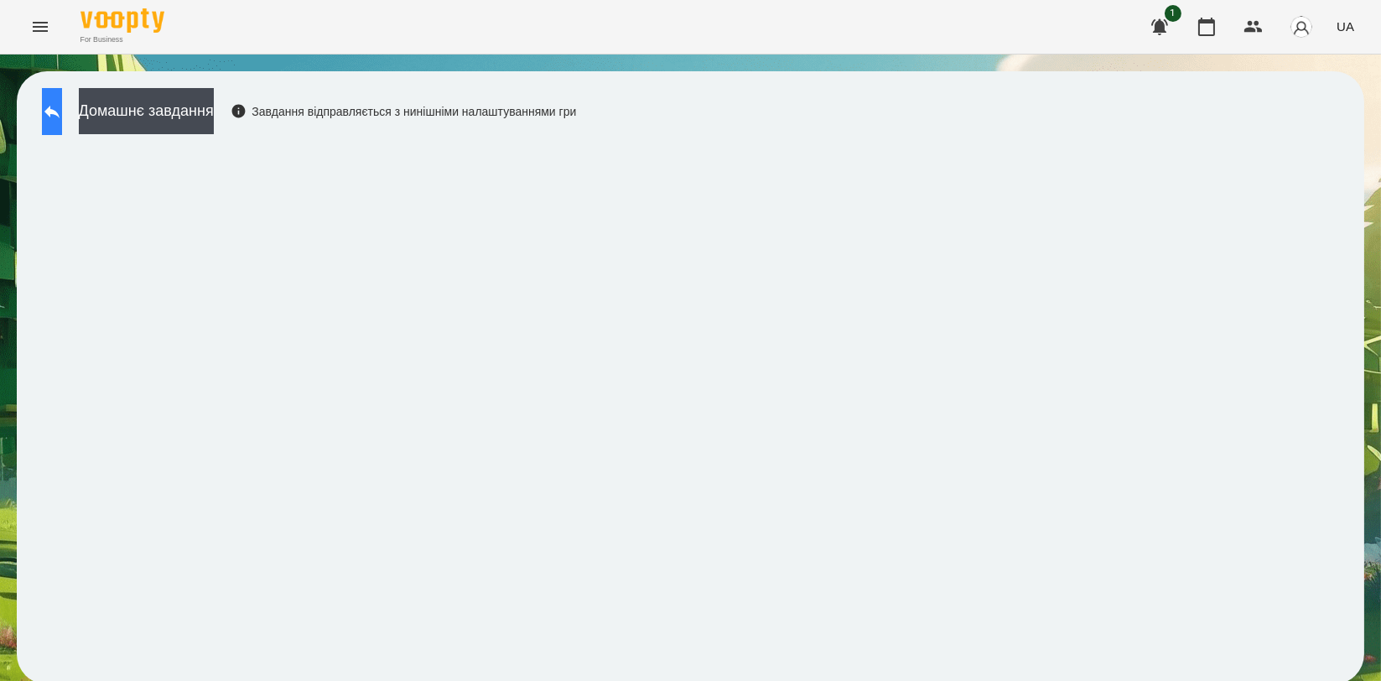
click at [49, 113] on button at bounding box center [52, 111] width 20 height 47
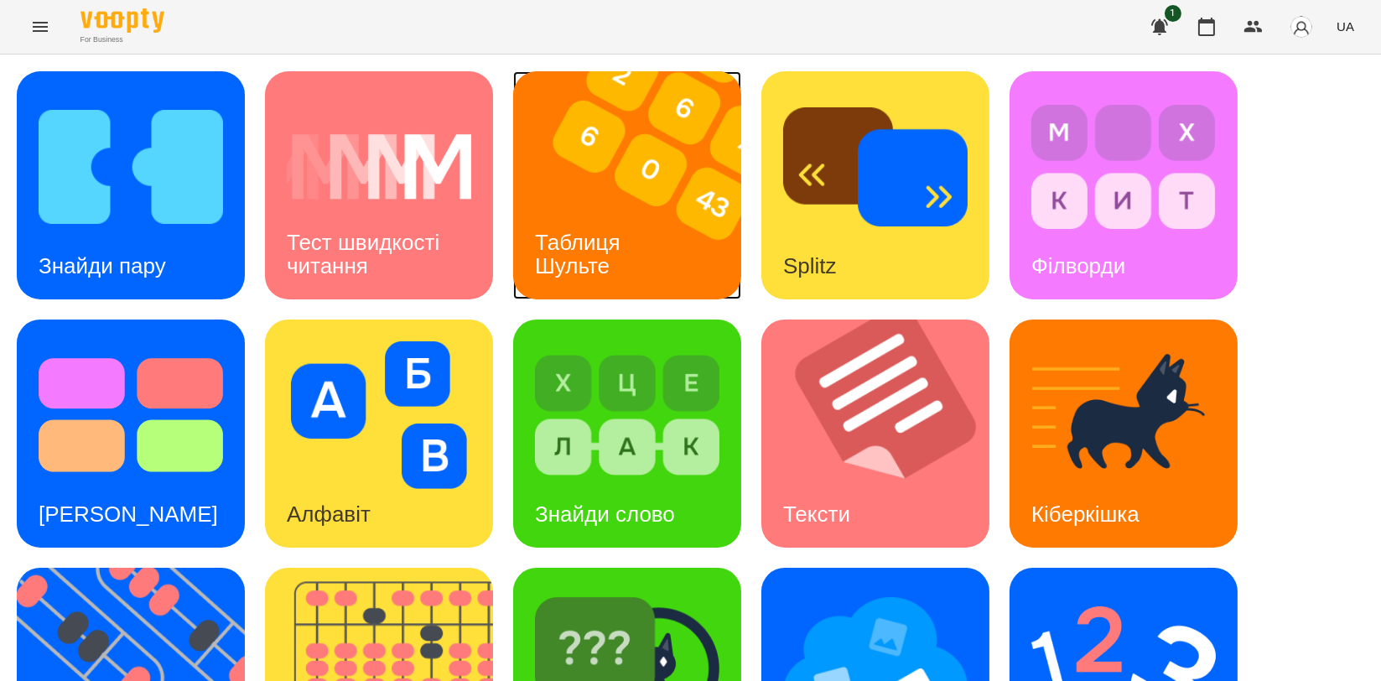
click at [569, 220] on div "Таблиця Шульте" at bounding box center [580, 255] width 135 height 90
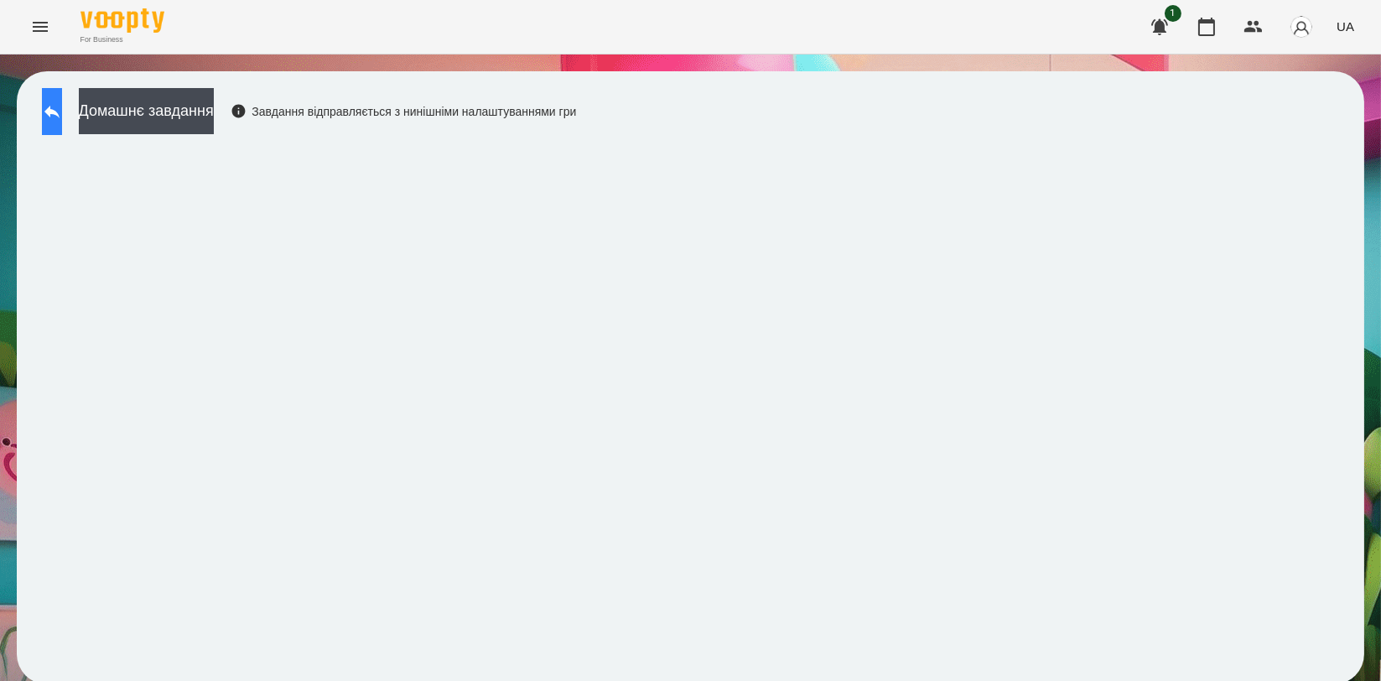
click at [60, 108] on icon at bounding box center [51, 112] width 15 height 13
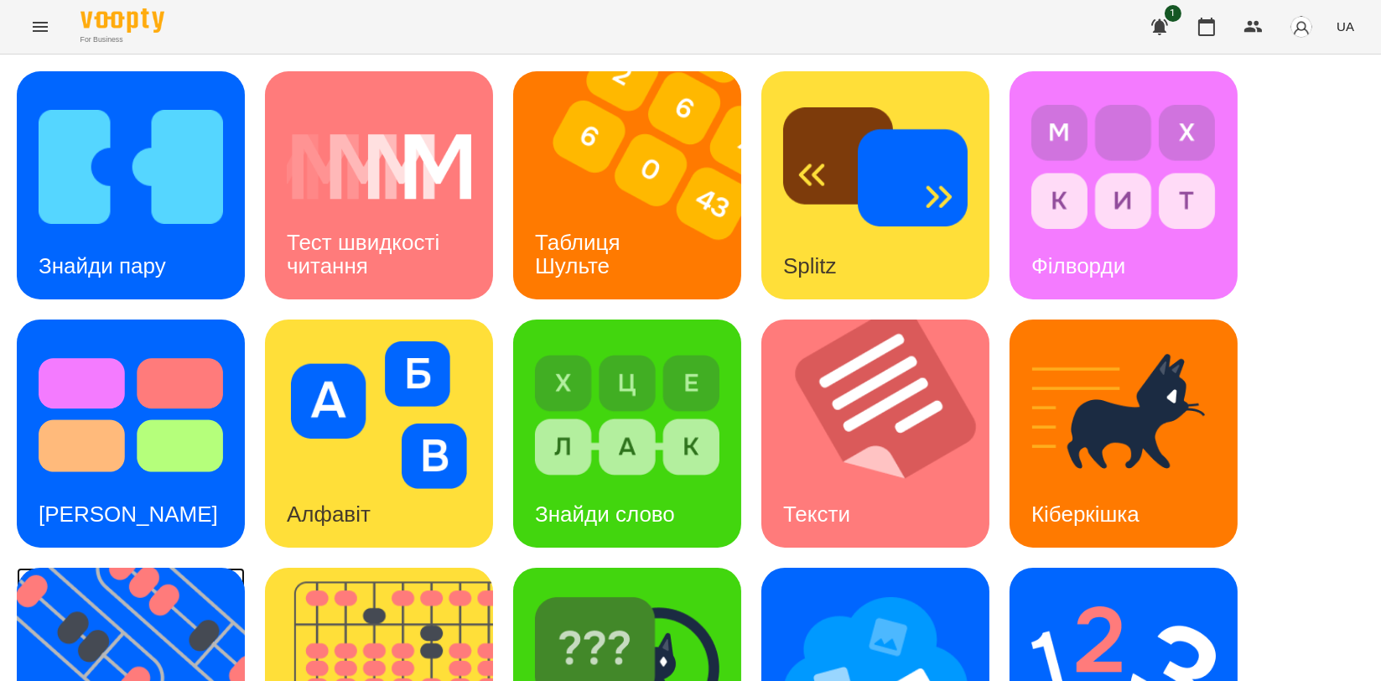
click at [98, 584] on img at bounding box center [141, 682] width 249 height 228
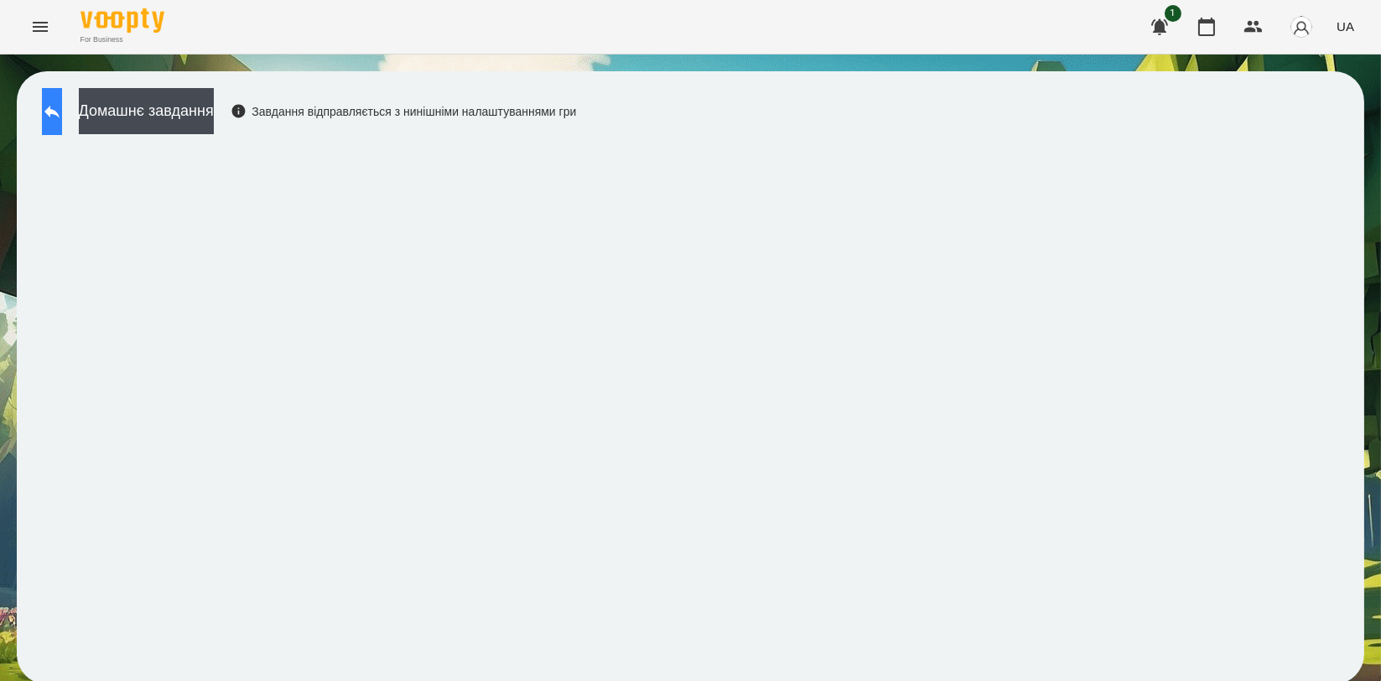
click at [51, 117] on button at bounding box center [52, 111] width 20 height 47
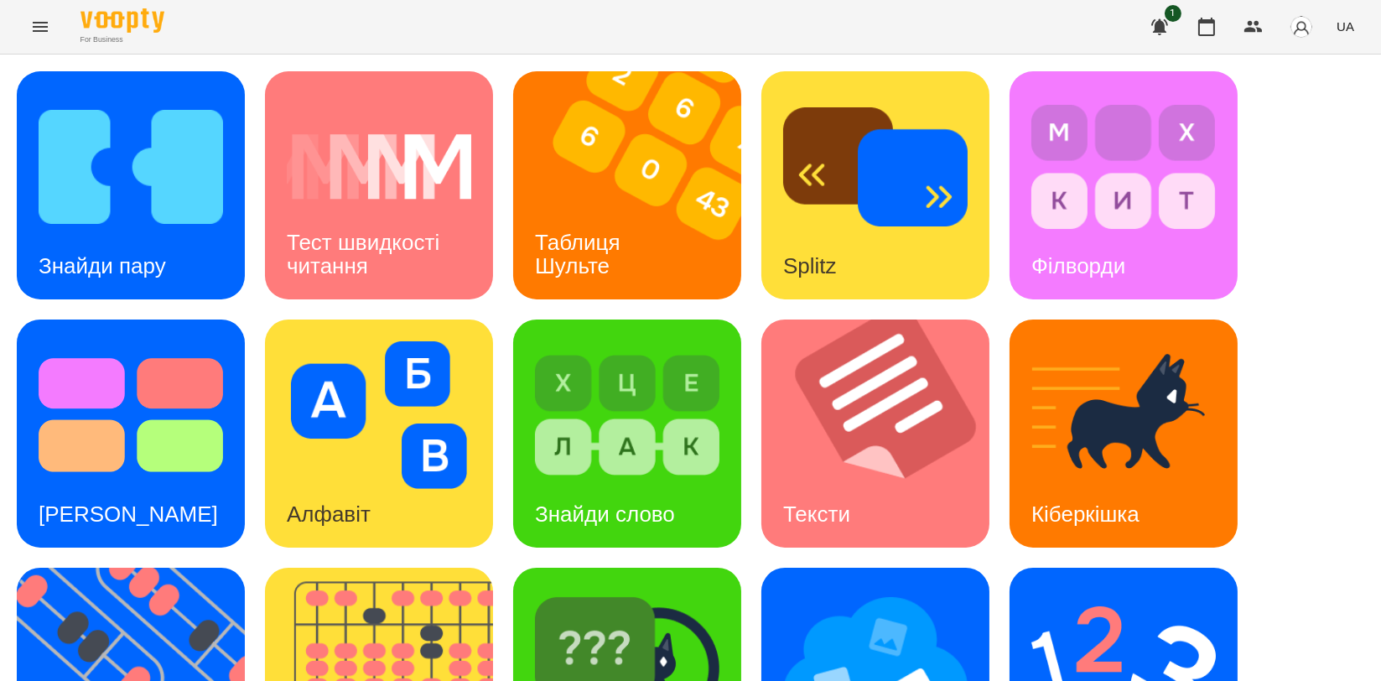
scroll to position [279, 0]
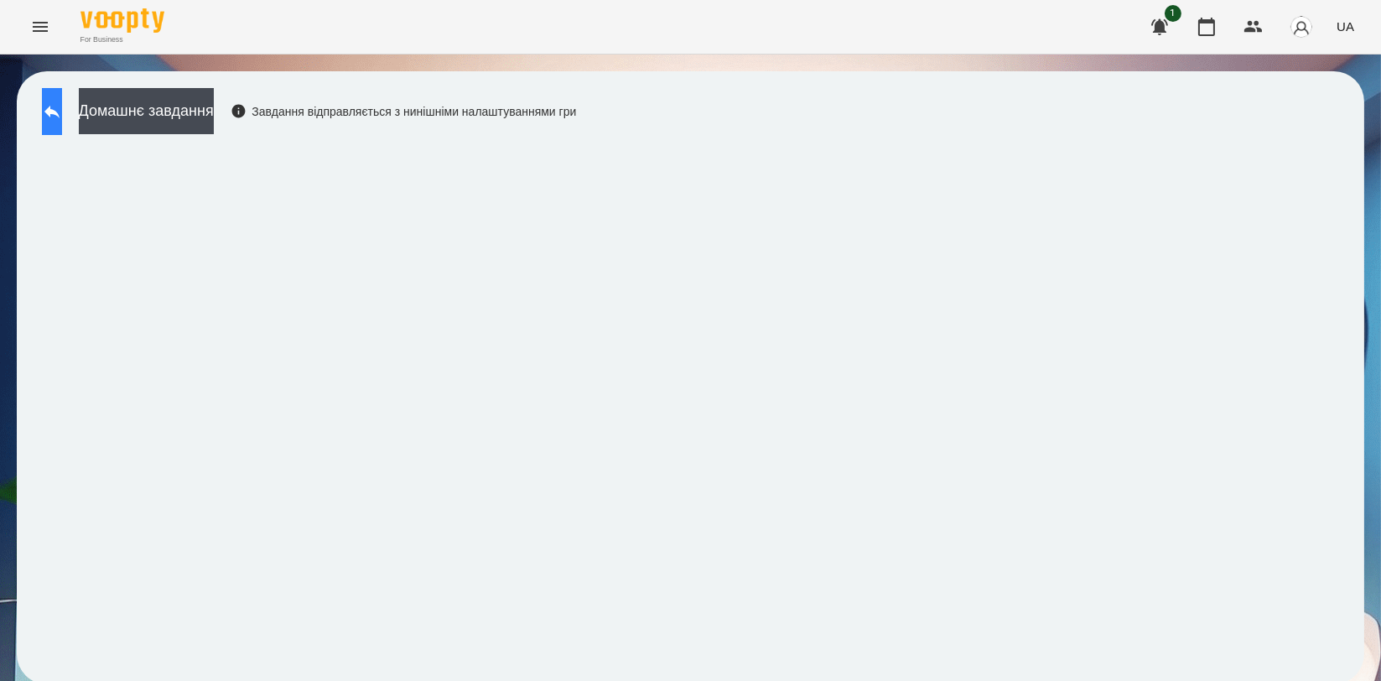
click at [58, 118] on button at bounding box center [52, 111] width 20 height 47
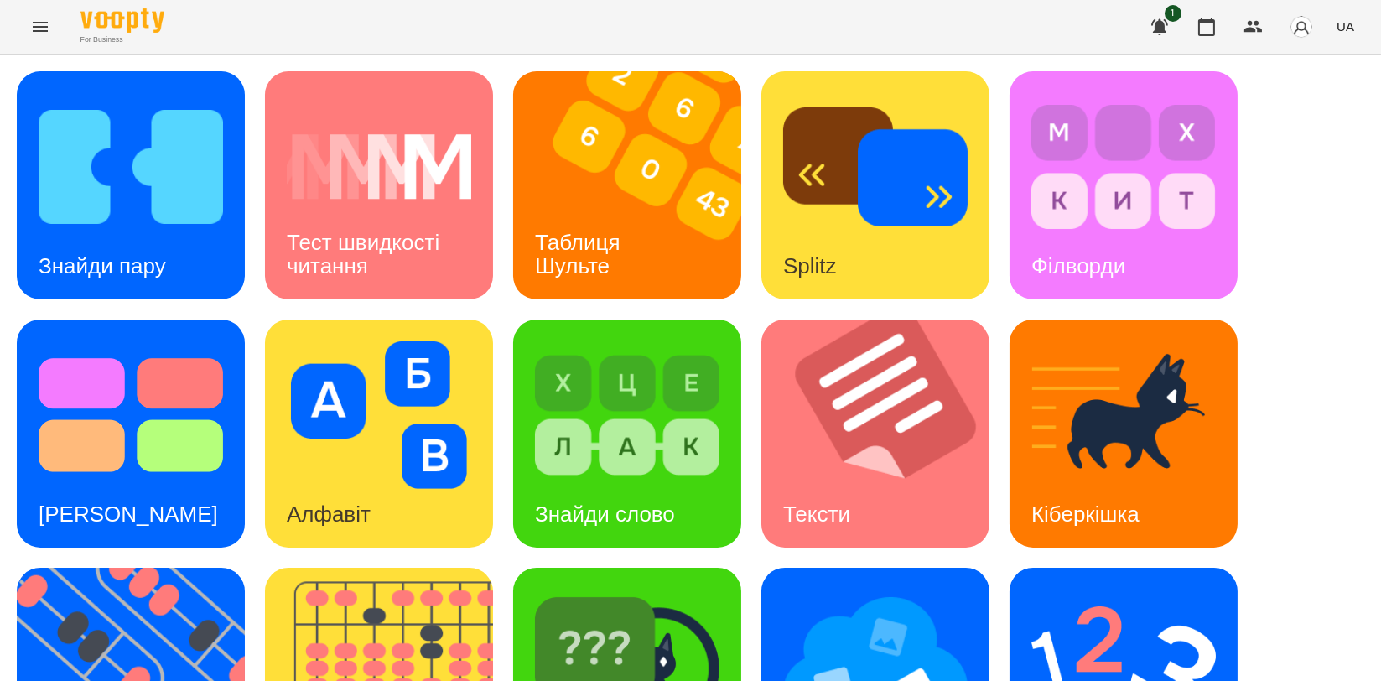
scroll to position [372, 0]
click at [1114, 589] on img at bounding box center [1123, 663] width 184 height 148
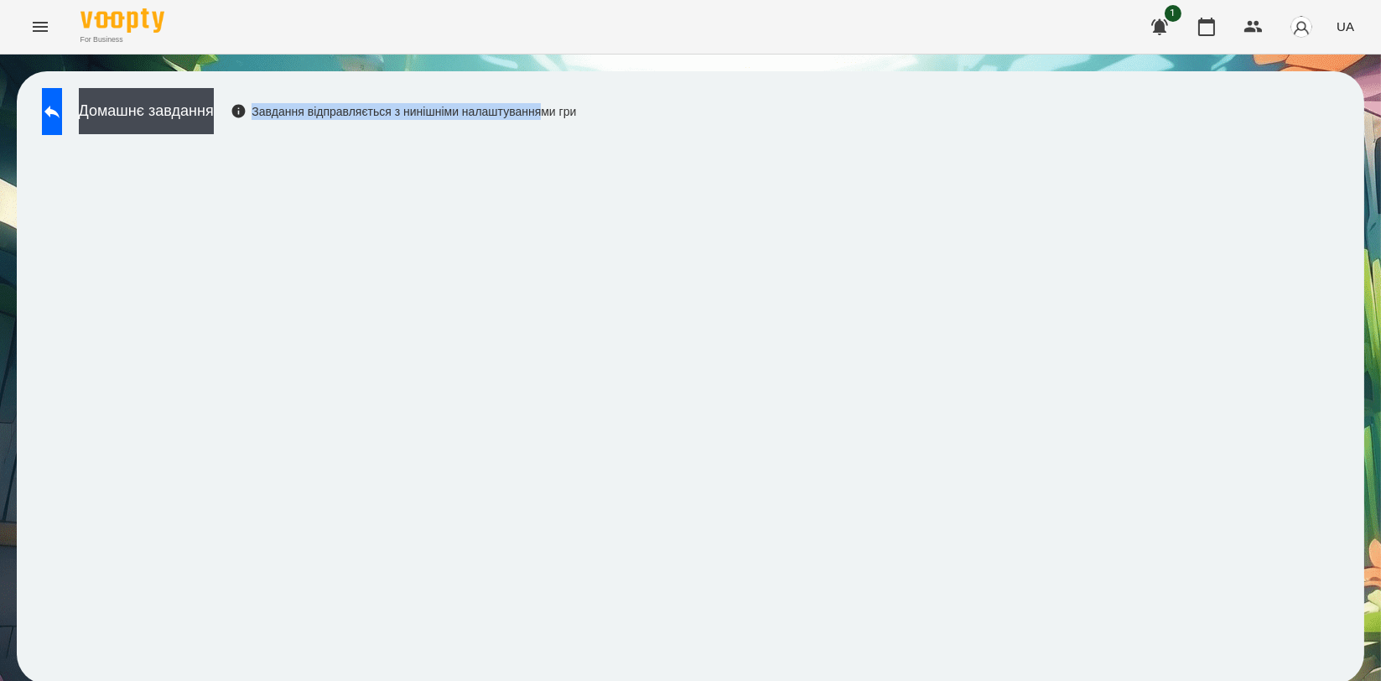
click at [705, 106] on div "Домашнє завдання Завдання відправляється з нинішніми налаштуваннями гри" at bounding box center [691, 377] width 1348 height 613
click at [60, 112] on icon at bounding box center [51, 112] width 15 height 13
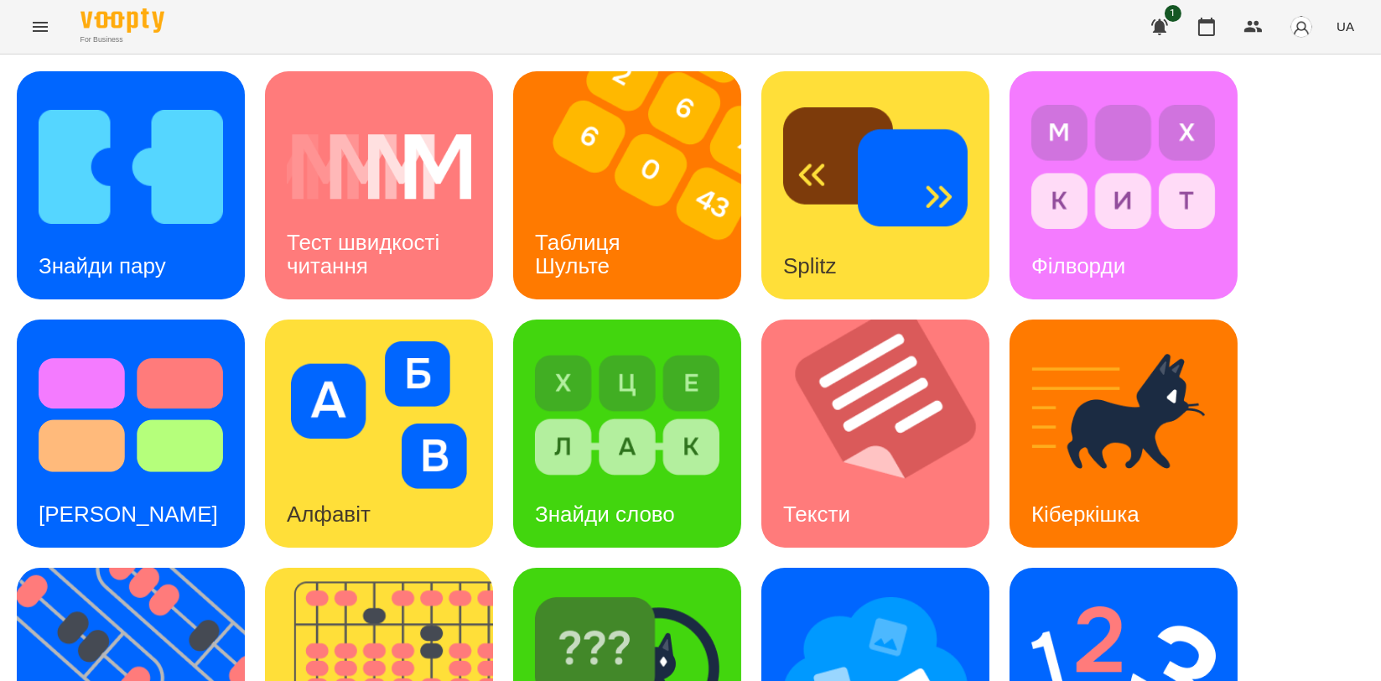
scroll to position [279, 0]
click at [405, 568] on img at bounding box center [389, 682] width 249 height 228
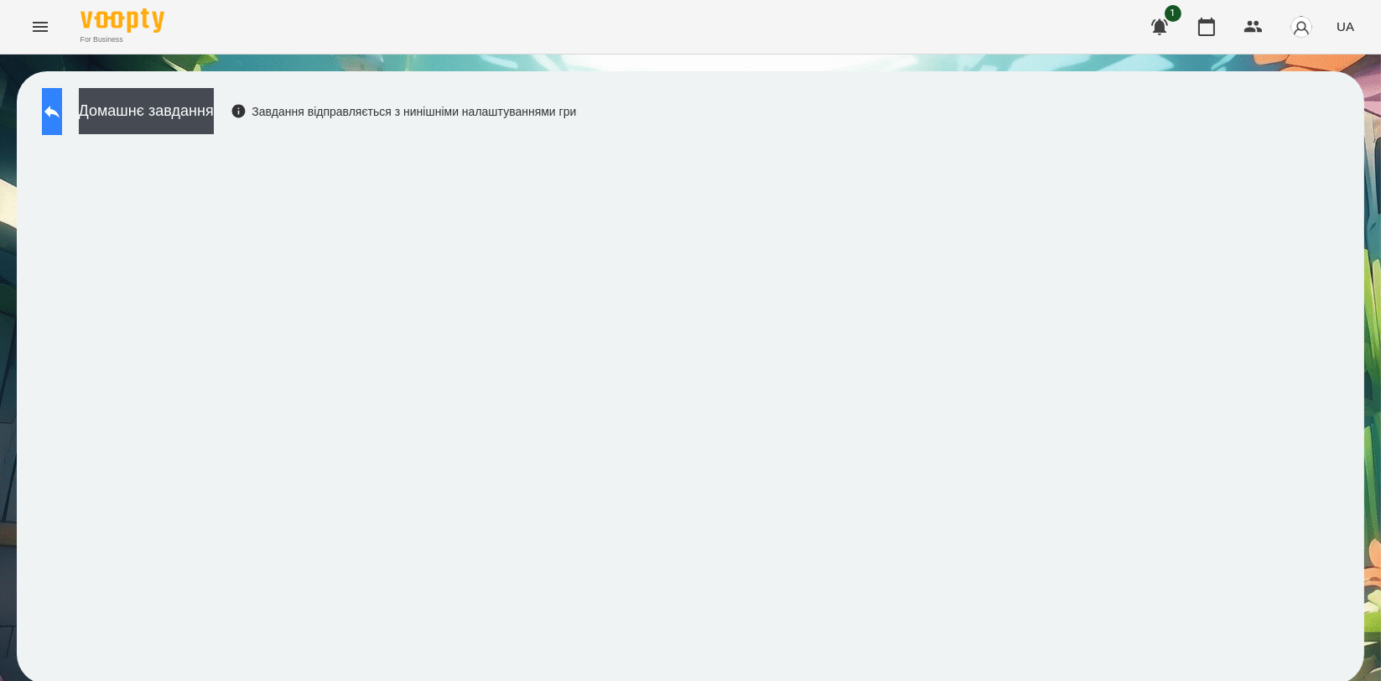
click at [54, 111] on button at bounding box center [52, 111] width 20 height 47
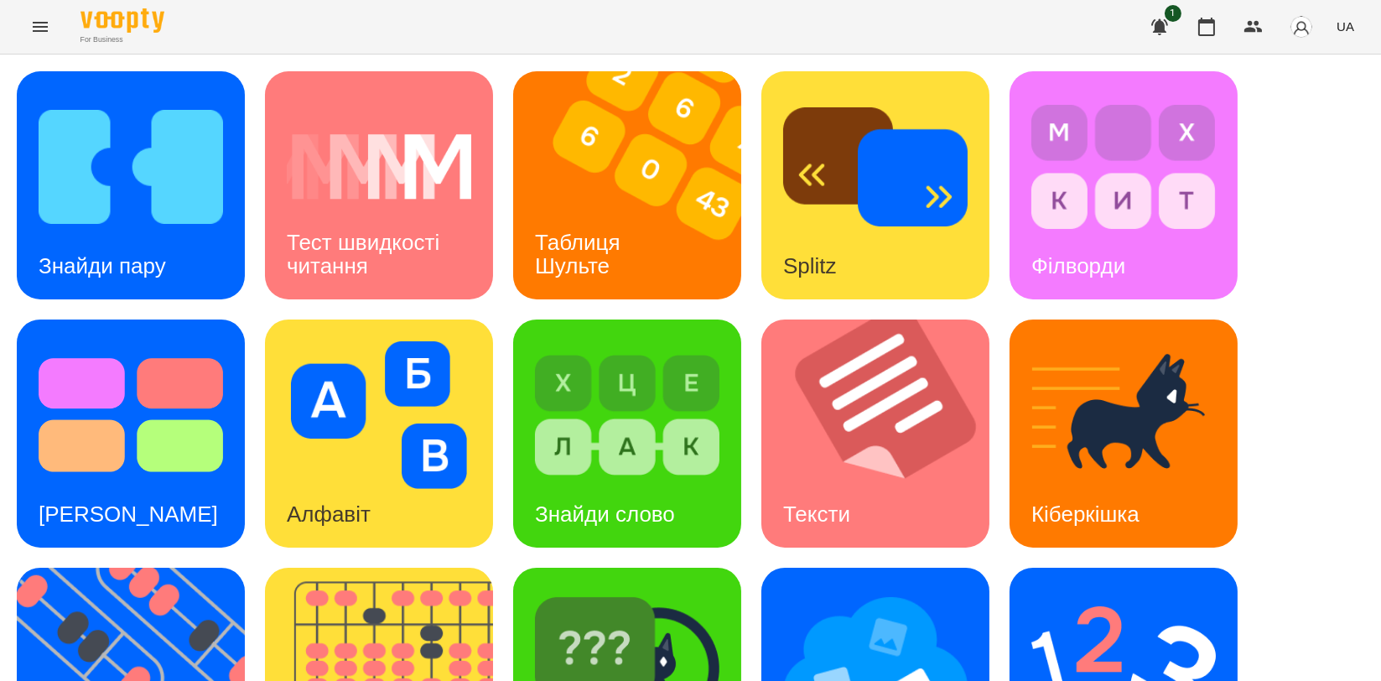
scroll to position [372, 0]
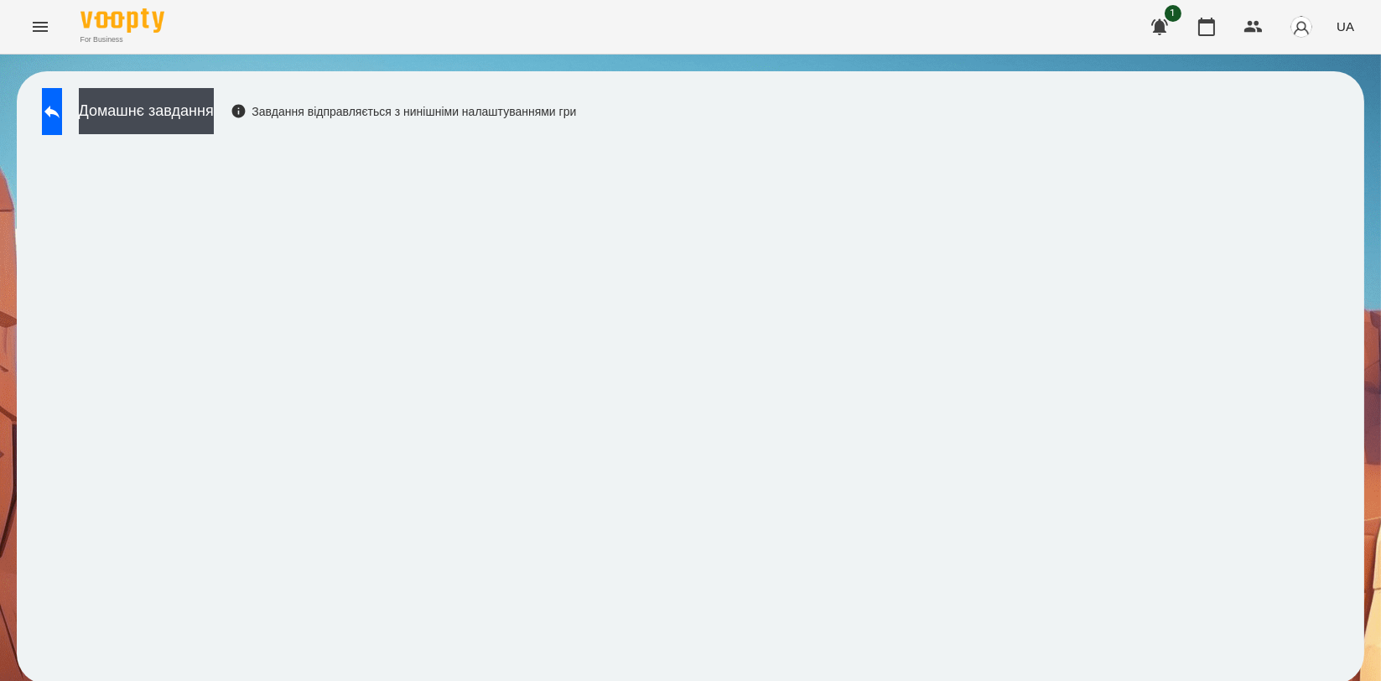
scroll to position [3, 0]
click at [60, 106] on icon at bounding box center [51, 112] width 15 height 13
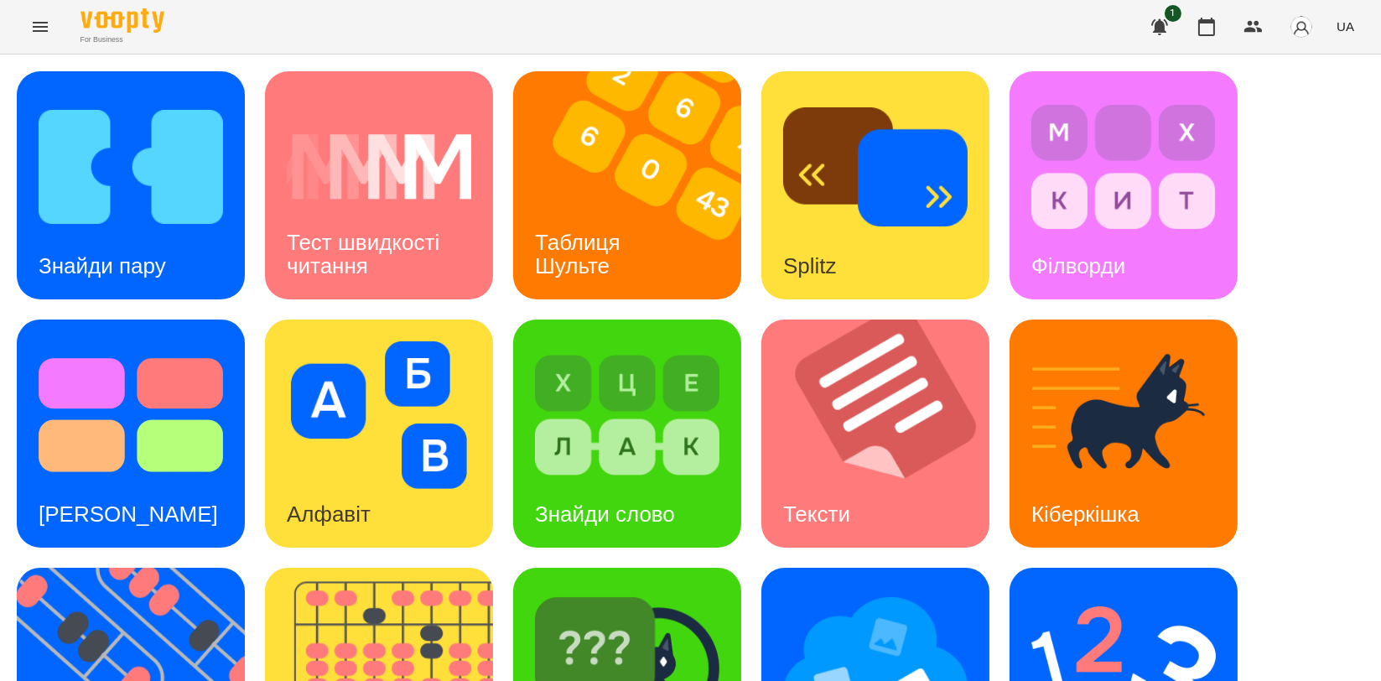
click at [1269, 241] on div "Знайди пару Тест швидкості читання Таблиця [PERSON_NAME] Splitz Філворди Тест С…" at bounding box center [691, 557] width 1348 height 973
